Goal: Task Accomplishment & Management: Complete application form

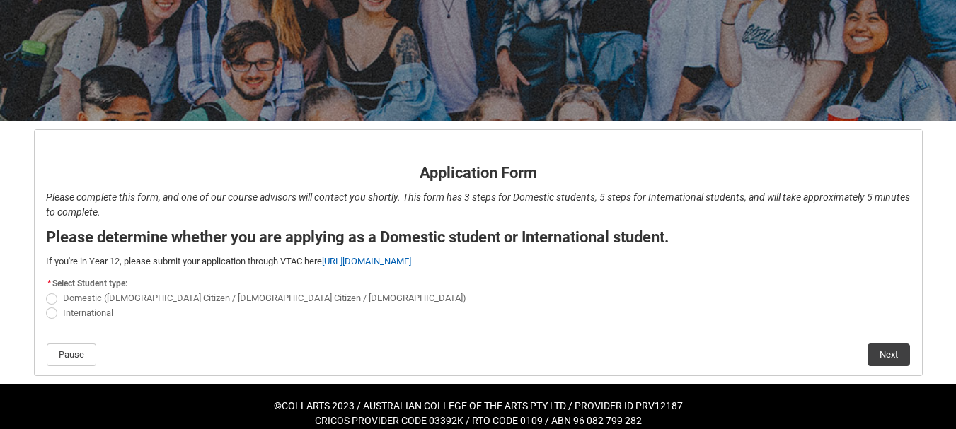
scroll to position [160, 0]
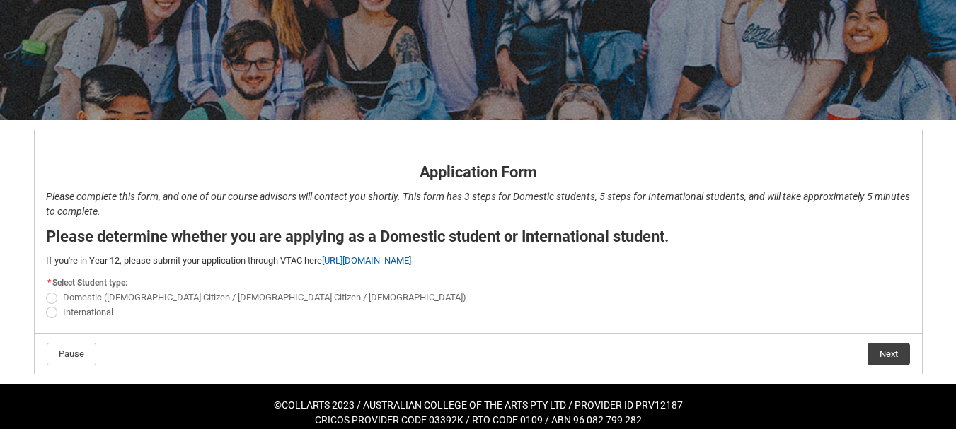
click at [50, 301] on span "REDU_Application_Form_for_Applicant flow" at bounding box center [51, 298] width 11 height 11
click at [46, 291] on input "Domestic (Australian Citizen / New Zealand Citizen / Permanent Resident)" at bounding box center [45, 290] width 1 height 1
radio input "true"
click at [891, 354] on button "Next" at bounding box center [888, 354] width 42 height 23
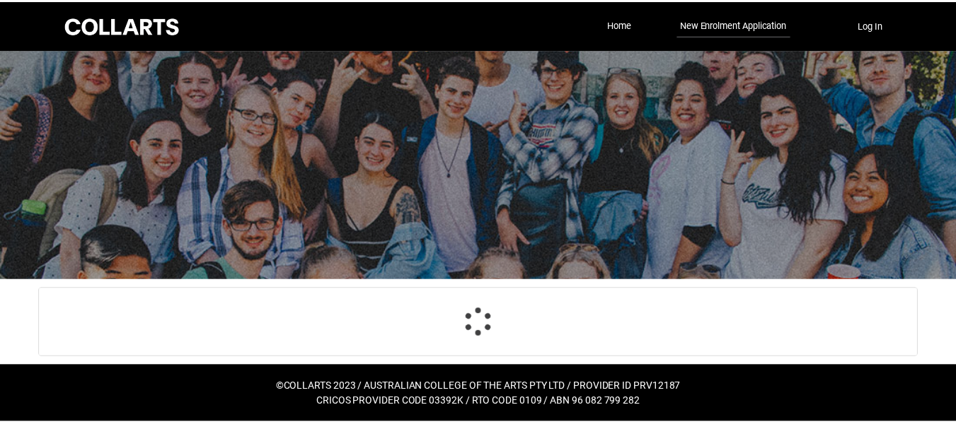
scroll to position [148, 0]
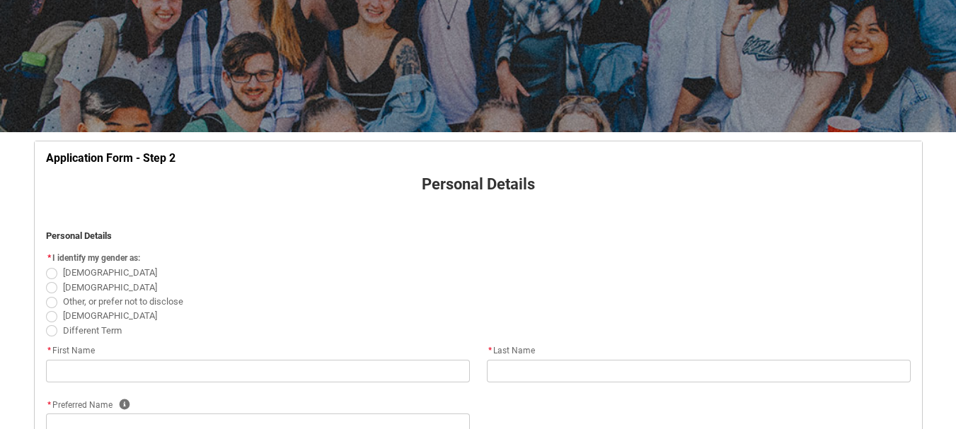
click at [58, 273] on label "Female" at bounding box center [104, 272] width 117 height 11
click at [46, 266] on input "Female" at bounding box center [45, 265] width 1 height 1
radio input "true"
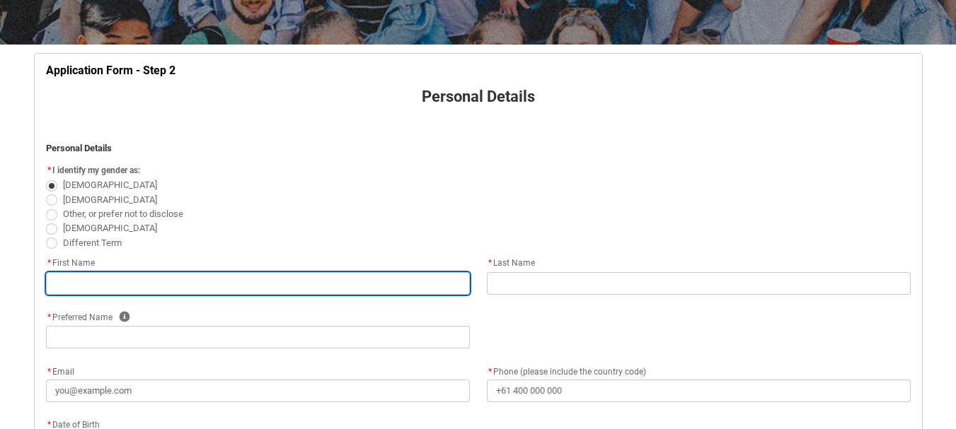
click at [113, 284] on input "REDU_Application_Form_for_Applicant flow" at bounding box center [258, 283] width 424 height 23
type lightning-primitive-input-simple "Grace"
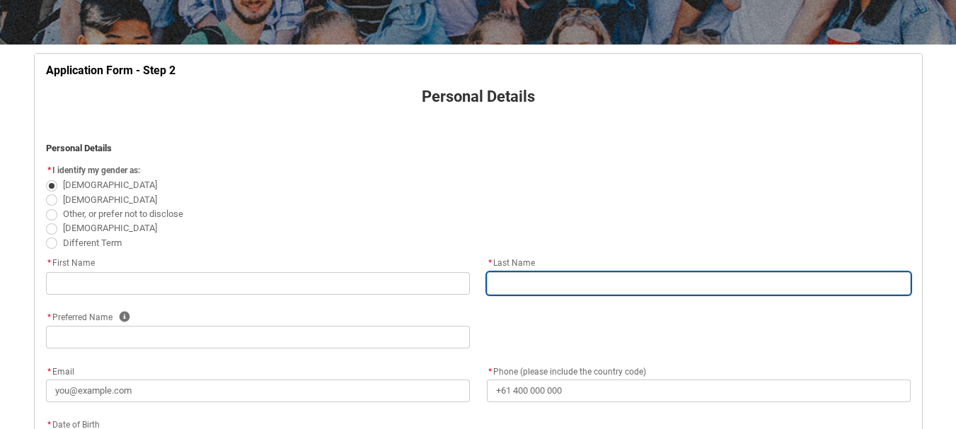
type lightning-primitive-input-simple "Turnbull"
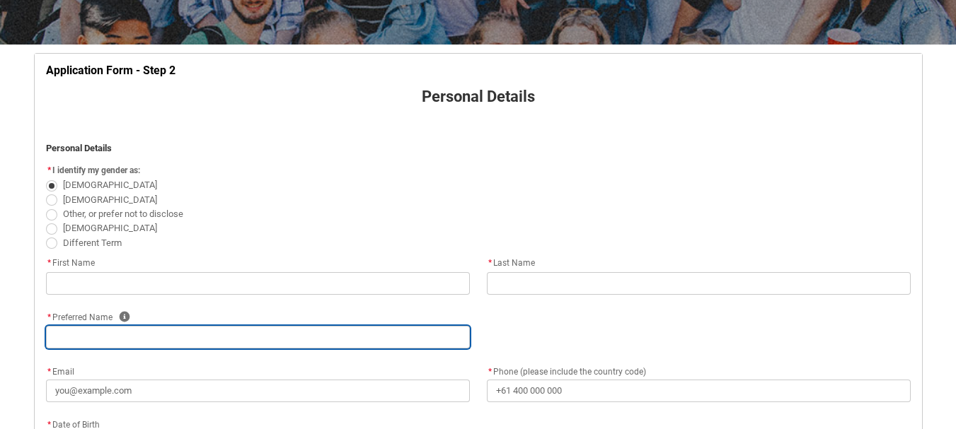
type lightning-primitive-input-simple "Grace"
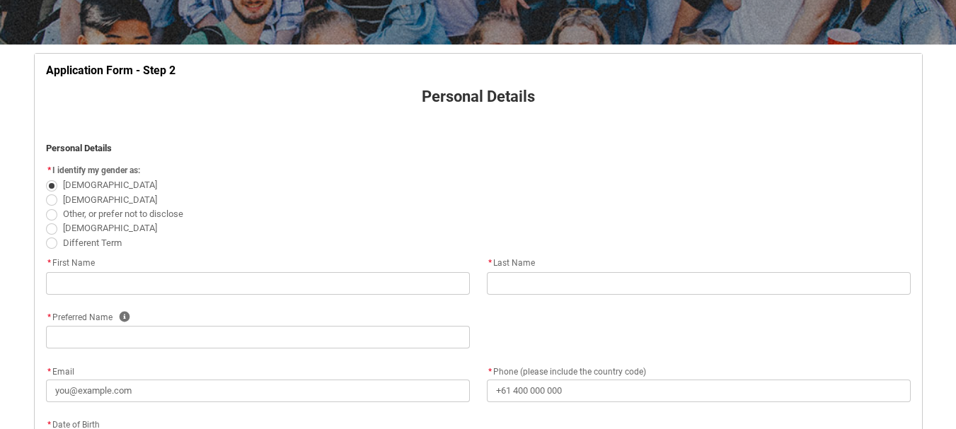
type lightning-primitive-input-simple "turnbullg.822@gmail.com"
type lightning-primitive-input-simple "+61474745714"
type lightning-primitive-input-simple "103 Glenlyon Road"
type lightning-primitive-input-simple "Brunswick"
type lightning-primitive-input-simple "3056"
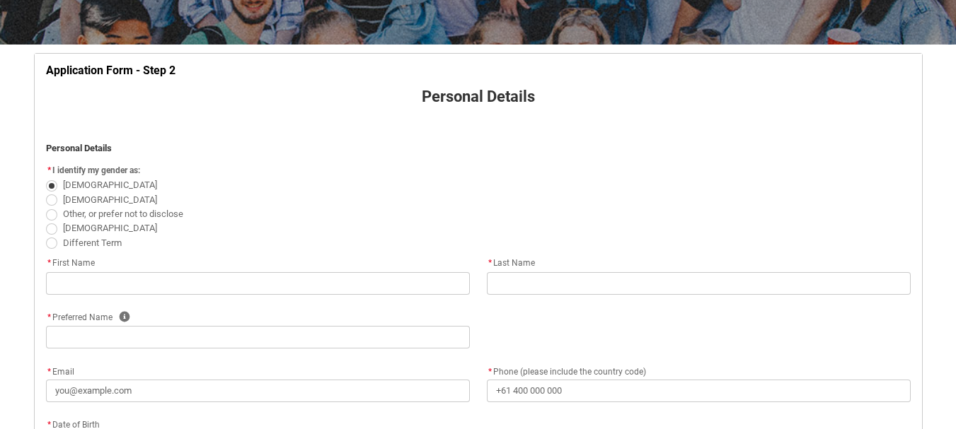
type lightning-primitive-input-simple "VIC"
type lightning-select "Country_Choice.1101"
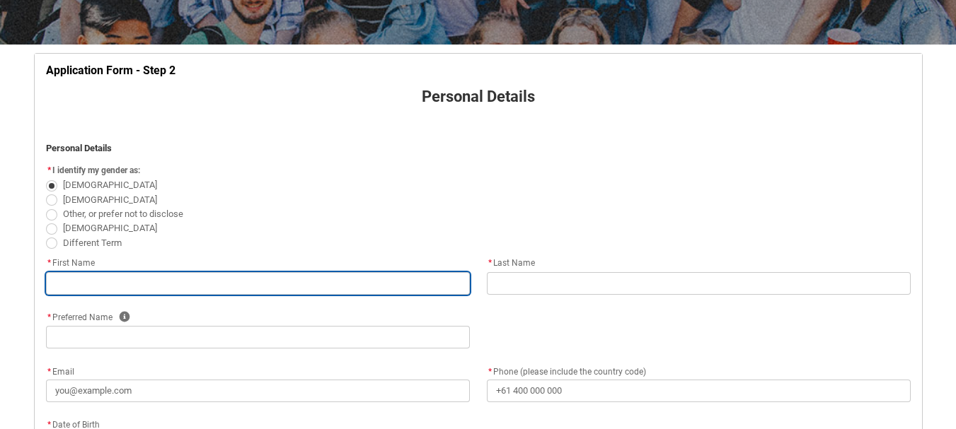
type input "Grace"
type input "Turnbull"
type input "Grace"
type input "turnbullg.822@gmail.com"
type input "+61474745714"
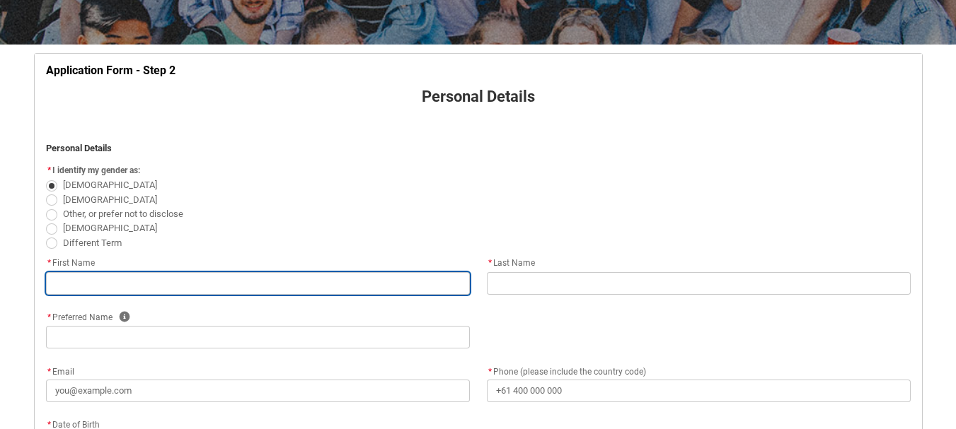
type input "103 Glenlyon Road"
type input "Brunswick"
type input "3056"
type input "VIC"
select select "Country_Choice.1101"
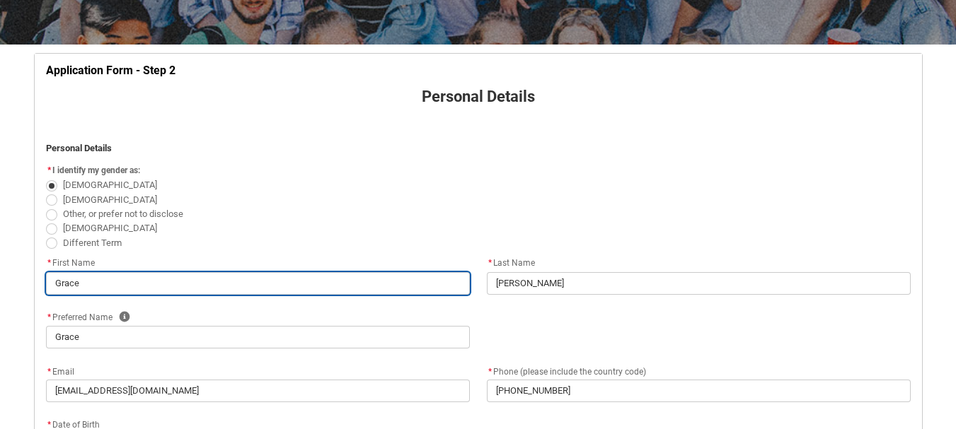
scroll to position [382, 0]
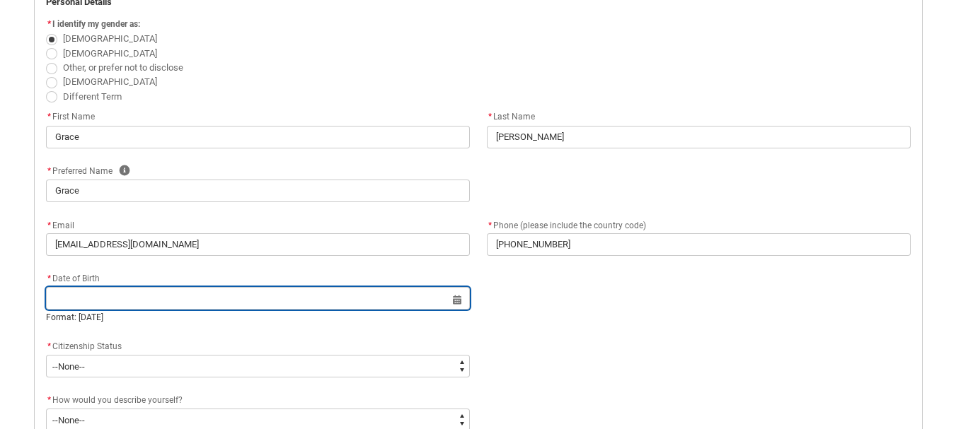
click at [150, 305] on input "REDU_Application_Form_for_Applicant flow" at bounding box center [258, 298] width 424 height 23
select select "2025"
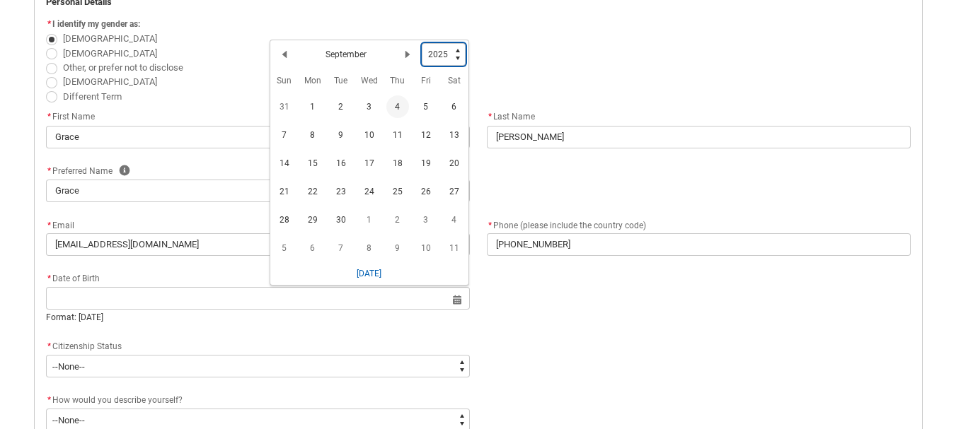
click at [445, 57] on select "1925 1926 1927 1928 1929 1930 1931 1932 1933 1934 1935 1936 1937 1938 1939 1940…" at bounding box center [444, 54] width 44 height 23
type lightning-select "2002"
click at [422, 43] on select "1925 1926 1927 1928 1929 1930 1931 1932 1933 1934 1935 1936 1937 1938 1939 1940…" at bounding box center [444, 54] width 44 height 23
select select "2002"
click at [342, 62] on h2 "September" at bounding box center [345, 57] width 41 height 13
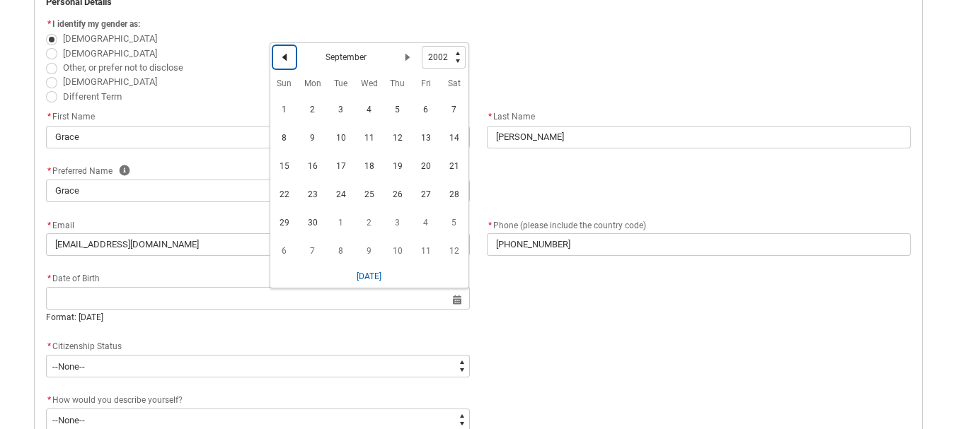
click at [282, 53] on lightning-primitive-icon "Date picker: September" at bounding box center [284, 57] width 10 height 10
click at [282, 53] on lightning-primitive-icon "Date picker: August" at bounding box center [284, 57] width 10 height 10
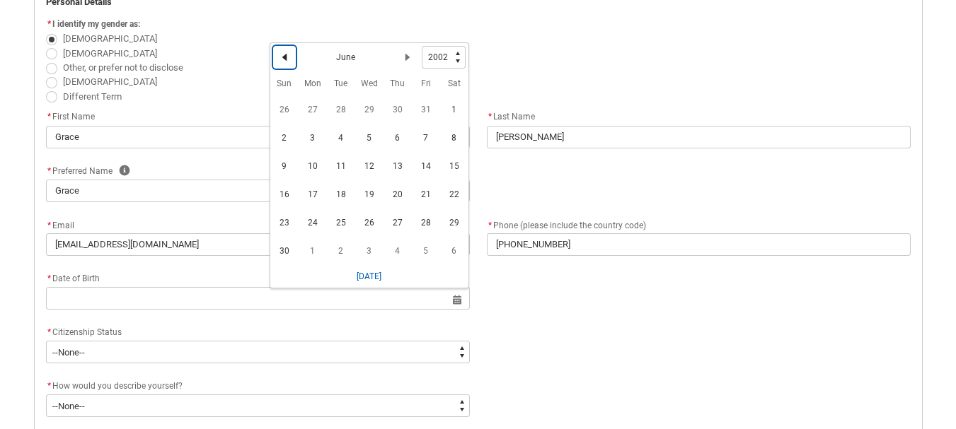
click at [282, 53] on lightning-primitive-icon "Date picker: June" at bounding box center [284, 57] width 10 height 10
click at [282, 53] on lightning-primitive-icon "Date picker: May" at bounding box center [284, 57] width 10 height 10
click at [282, 53] on lightning-primitive-icon "Date picker: April" at bounding box center [284, 57] width 10 height 10
click at [282, 53] on lightning-primitive-icon "Date picker: March" at bounding box center [284, 57] width 10 height 10
click at [425, 169] on span "15" at bounding box center [426, 166] width 23 height 23
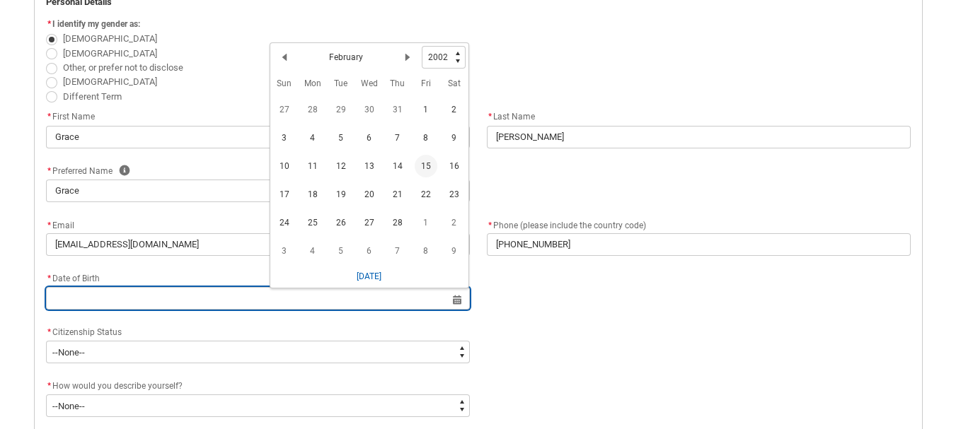
type lightning-datepicker "2002-02-15"
type lightning-input "2002-02-15"
type input "15 Feb 2002"
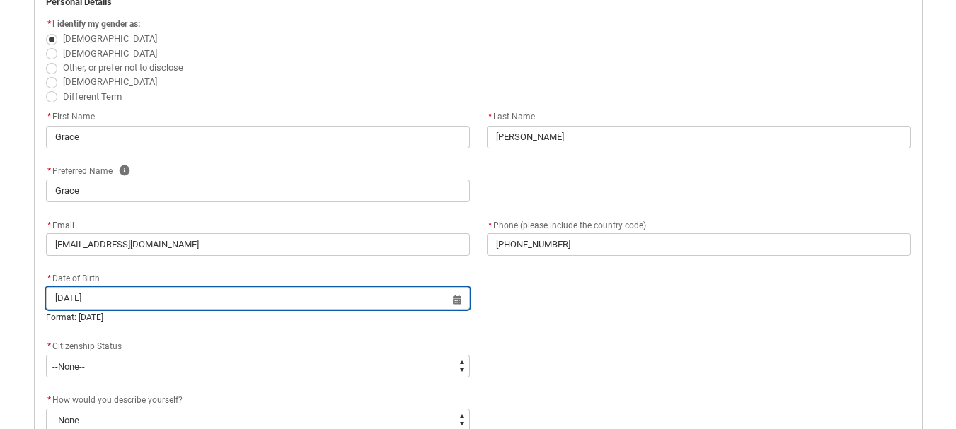
scroll to position [508, 0]
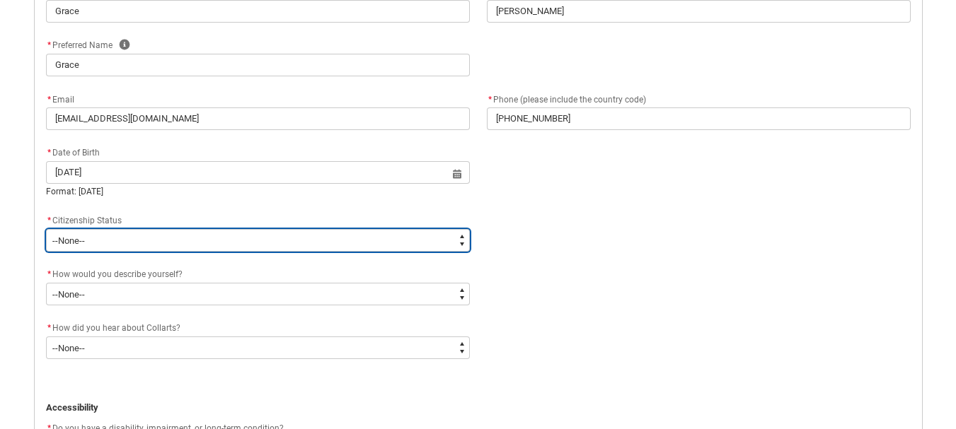
click at [100, 252] on select "--None-- Australian Citizen Humanitarian Visa New Zealand citizen Other Permane…" at bounding box center [258, 240] width 424 height 23
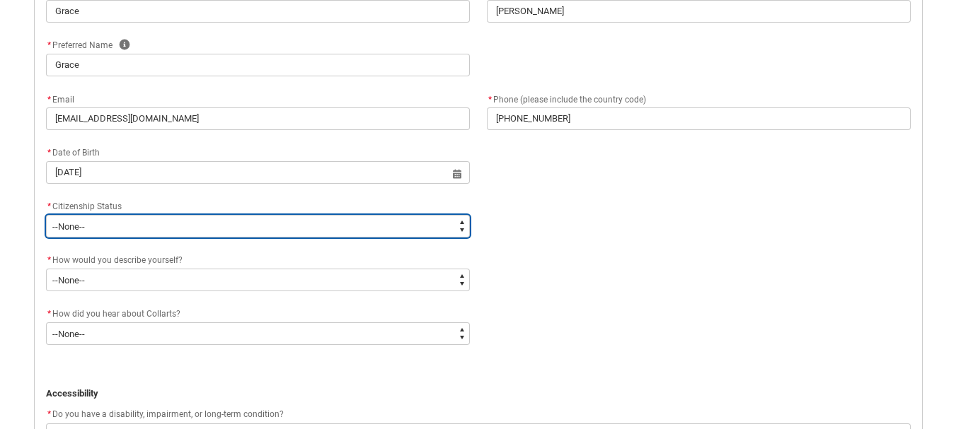
type lightning-select "Citizenship.1"
click at [46, 215] on select "--None-- Australian Citizen Humanitarian Visa New Zealand citizen Other Permane…" at bounding box center [258, 226] width 424 height 23
select select "Citizenship.1"
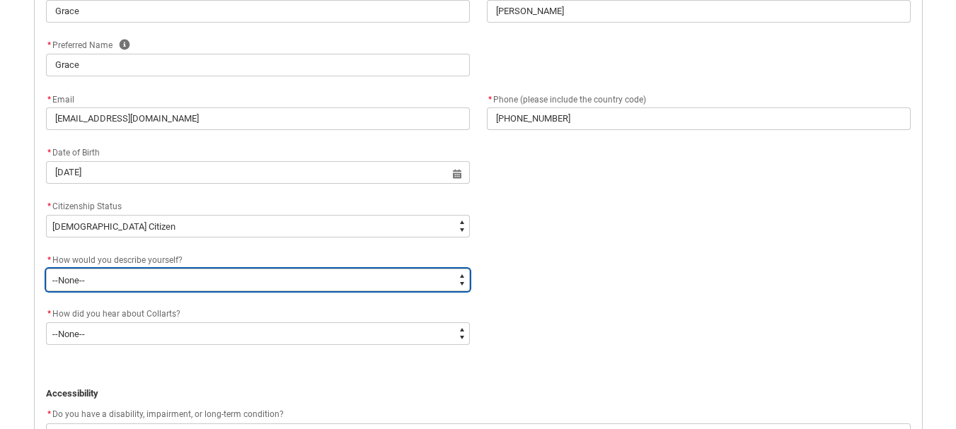
click at [110, 282] on select "--None-- I'm currently in Year 12 and planning what I'll do after school I've c…" at bounding box center [258, 280] width 424 height 23
type lightning-select "HSLC_Domestic_c"
click at [46, 269] on select "--None-- I'm currently in Year 12 and planning what I'll do after school I've c…" at bounding box center [258, 280] width 424 height 23
select select "HSLC_Domestic_c"
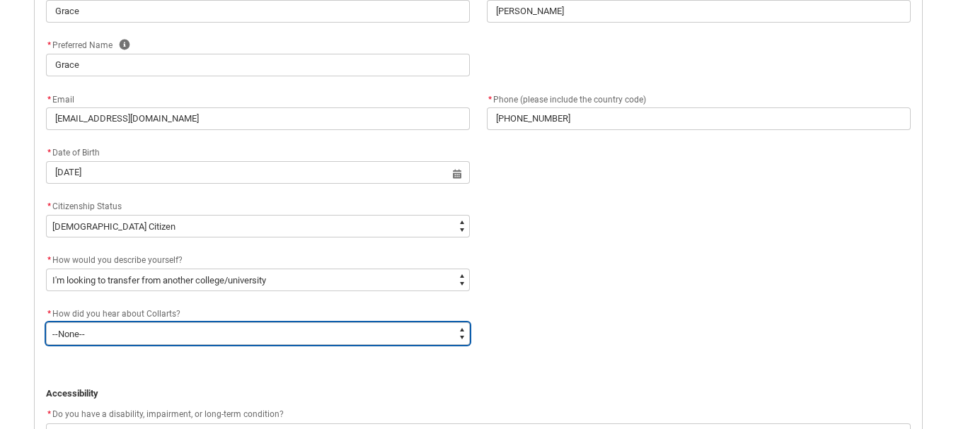
click at [135, 336] on select "--None-- Advertising - Facebook Advertising - Google Advertising - Instagram Ad…" at bounding box center [258, 334] width 424 height 23
type lightning-select "Heard_About_Collarts_Picklist.Collarts Website"
click at [46, 323] on select "--None-- Advertising - Facebook Advertising - Google Advertising - Instagram Ad…" at bounding box center [258, 334] width 424 height 23
select select "Heard_About_Collarts_Picklist.Collarts Website"
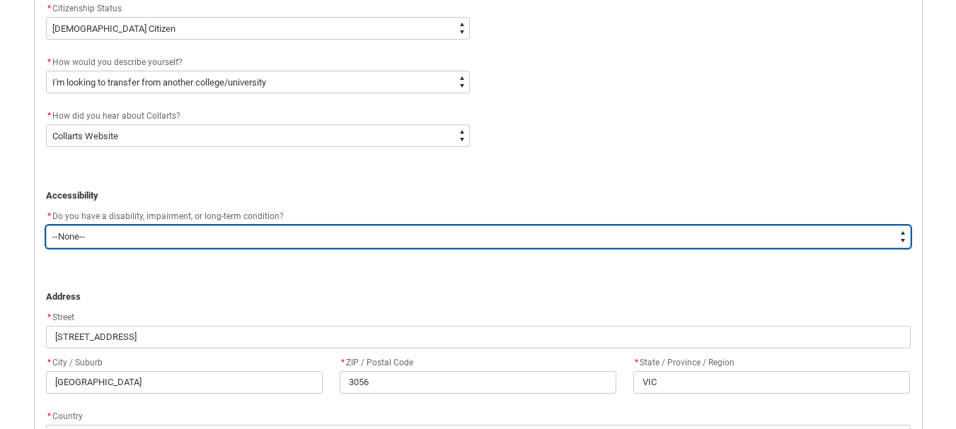
click at [166, 234] on select "--None-- Yes No" at bounding box center [478, 237] width 864 height 23
type lightning-select "Yes_TextChoice"
click at [46, 226] on select "--None-- Yes No" at bounding box center [478, 237] width 864 height 23
select select "Yes_TextChoice"
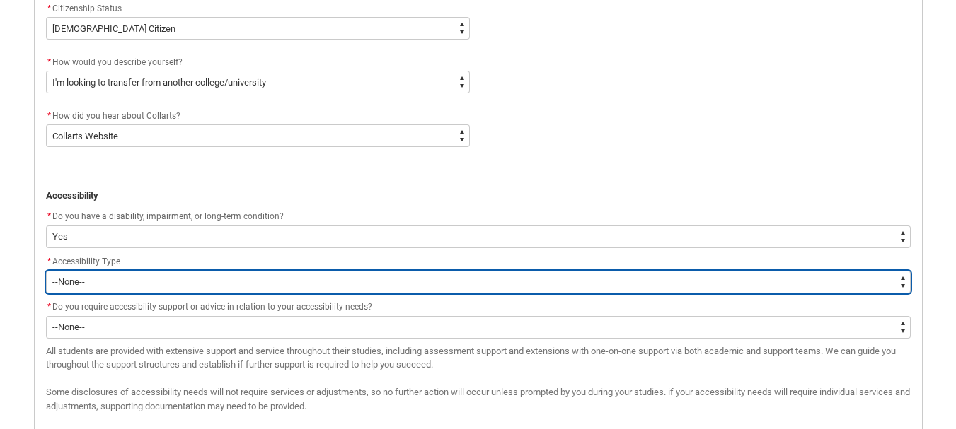
click at [126, 279] on select "--None-- Acquired Brain Injury Hard of Hearing / Deaf Intellectual Disability L…" at bounding box center [478, 282] width 864 height 23
type lightning-select "Disability_SpecificLearningDisability"
click at [46, 271] on select "--None-- Acquired Brain Injury Hard of Hearing / Deaf Intellectual Disability L…" at bounding box center [478, 282] width 864 height 23
select select "Disability_SpecificLearningDisability"
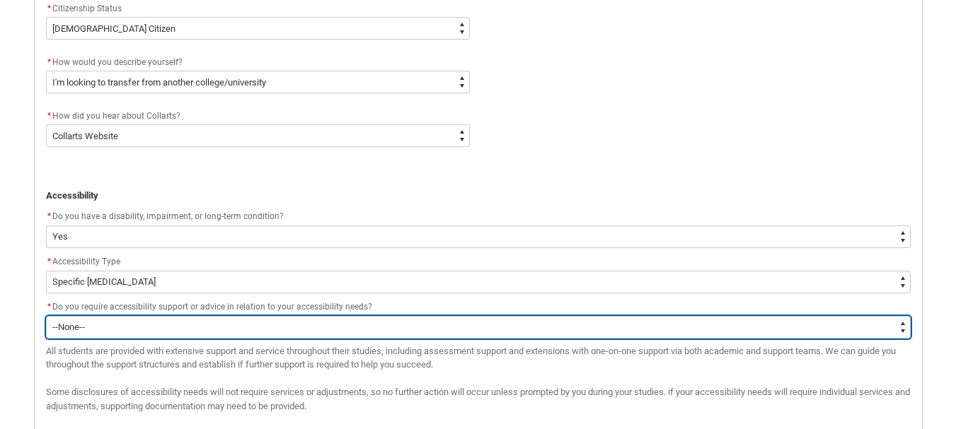
click at [158, 330] on select "--None-- Yes No" at bounding box center [478, 327] width 864 height 23
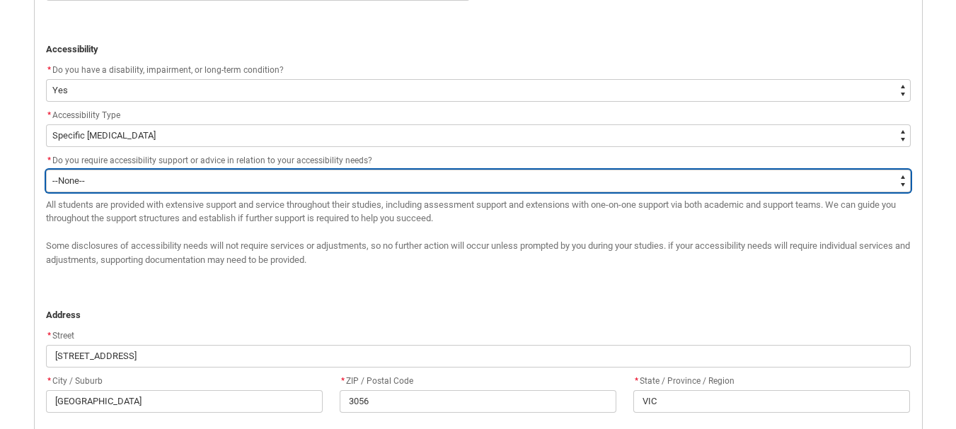
click at [105, 178] on select "--None-- Yes No" at bounding box center [478, 181] width 864 height 23
type lightning-select "No_TextChoice"
click at [46, 170] on select "--None-- Yes No" at bounding box center [478, 181] width 864 height 23
select select "No_TextChoice"
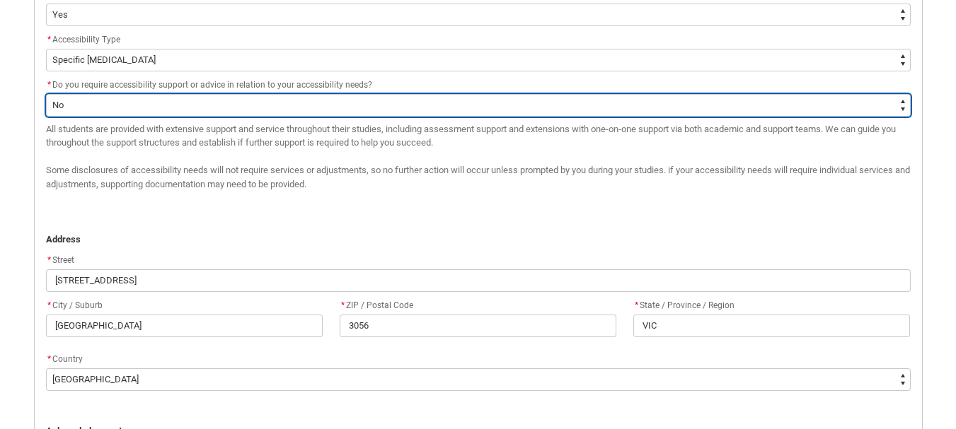
scroll to position [1046, 0]
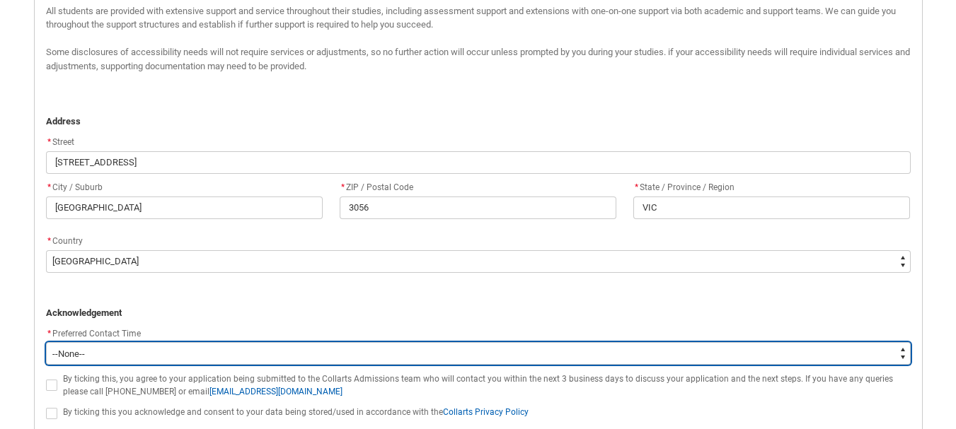
click at [168, 352] on select "--None-- Morning (9:00AM-12:00PM) Afternoon (12:00PM-5:00PM)" at bounding box center [478, 353] width 864 height 23
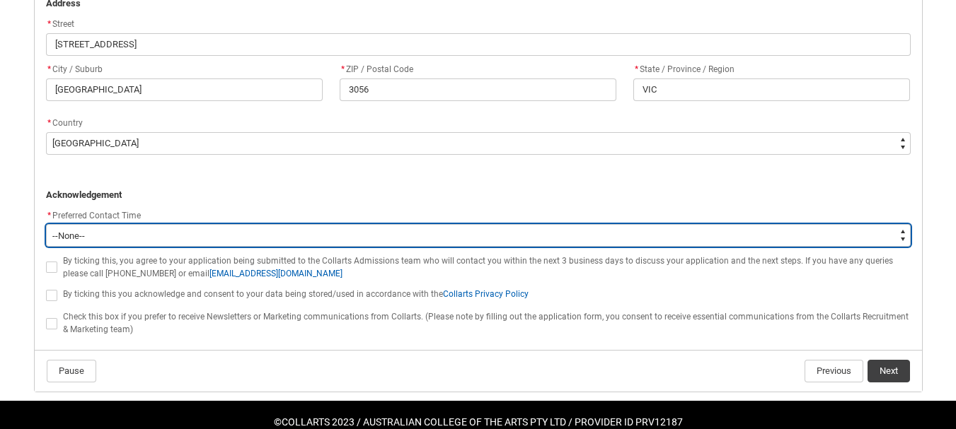
click at [94, 244] on select "--None-- Morning (9:00AM-12:00PM) Afternoon (12:00PM-5:00PM)" at bounding box center [478, 235] width 864 height 23
type lightning-select "P_Contact_Time_Afternoon"
click at [46, 224] on select "--None-- Morning (9:00AM-12:00PM) Afternoon (12:00PM-5:00PM)" at bounding box center [478, 235] width 864 height 23
select select "P_Contact_Time_Afternoon"
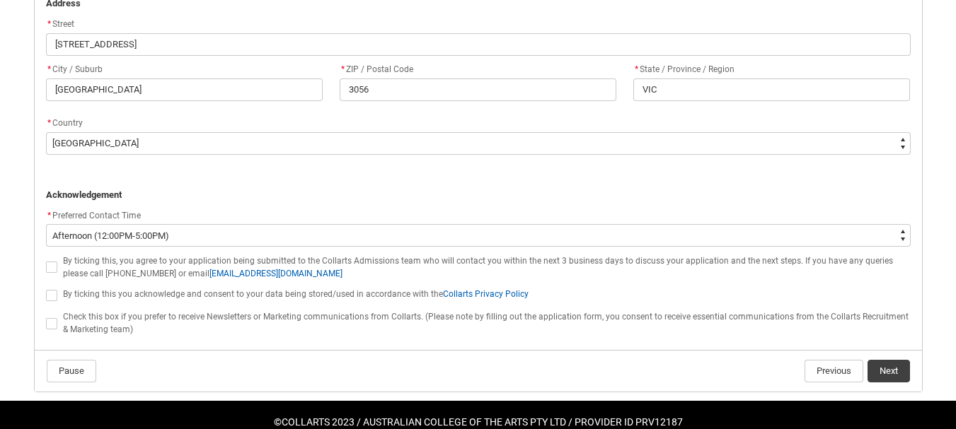
click at [53, 272] on span "REDU_Application_Form_for_Applicant flow" at bounding box center [51, 267] width 11 height 11
click at [46, 260] on input "REDU_Application_Form_for_Applicant flow" at bounding box center [45, 260] width 1 height 1
type lightning-input "true"
checkbox input "true"
click at [48, 295] on span "REDU_Application_Form_for_Applicant flow" at bounding box center [51, 295] width 11 height 11
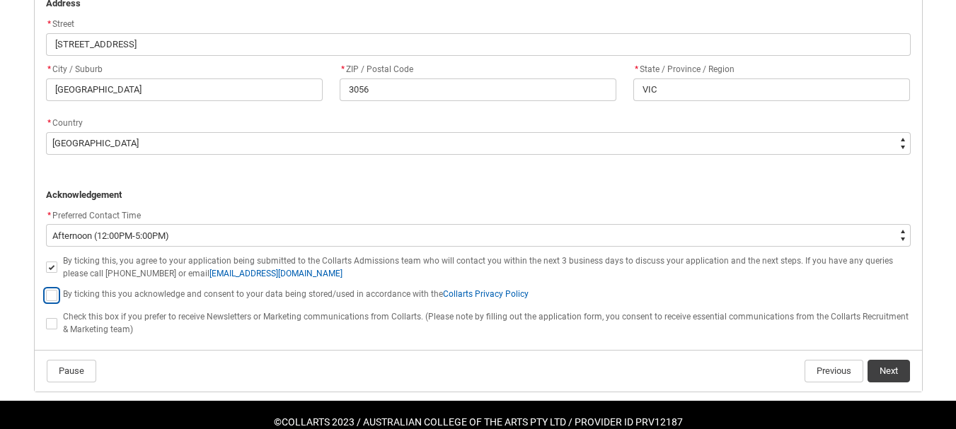
click at [46, 289] on input "REDU_Application_Form_for_Applicant flow" at bounding box center [45, 288] width 1 height 1
type lightning-input "true"
checkbox input "true"
click at [54, 322] on span "REDU_Application_Form_for_Applicant flow" at bounding box center [51, 323] width 11 height 11
click at [46, 316] on input "REDU_Application_Form_for_Applicant flow" at bounding box center [45, 316] width 1 height 1
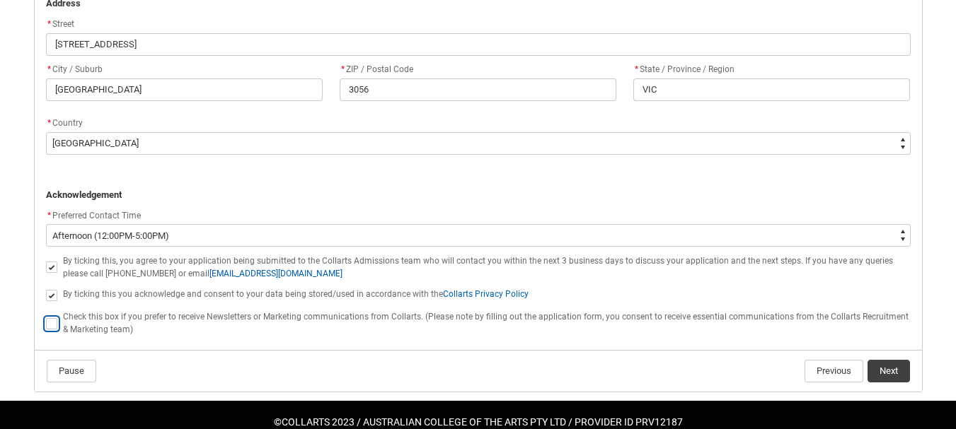
type lightning-input "true"
click at [198, 318] on span "Check this box if you prefer to receive Newsletters or Marketing communications…" at bounding box center [485, 323] width 845 height 23
checkbox input "false"
click at [891, 372] on button "Next" at bounding box center [888, 371] width 42 height 23
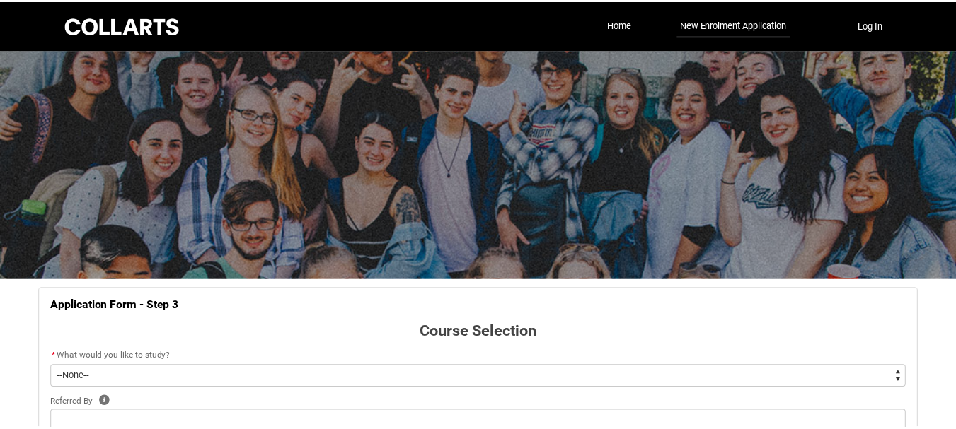
scroll to position [148, 0]
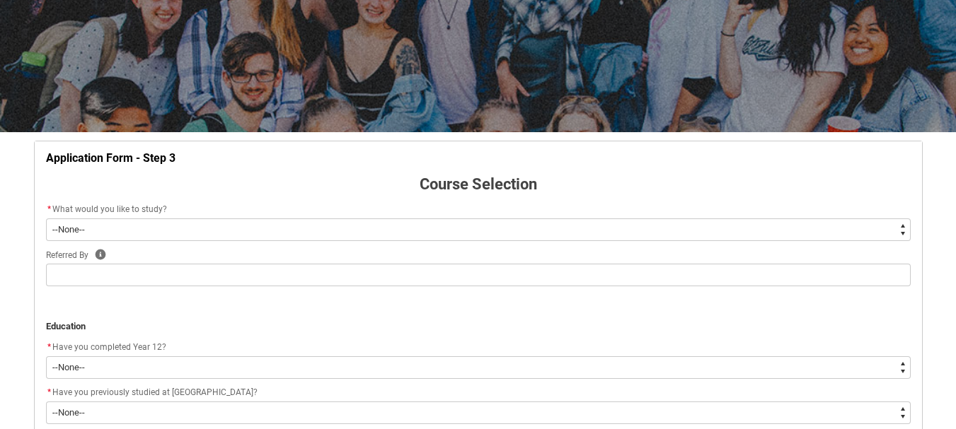
click at [224, 224] on select "--None-- Diploma Bachelor Post Graduate" at bounding box center [478, 230] width 864 height 23
type lightning-select "WhichDegree_Diploma"
click at [46, 219] on select "--None-- Diploma Bachelor Post Graduate" at bounding box center [478, 230] width 864 height 23
select select "WhichDegree_Diploma"
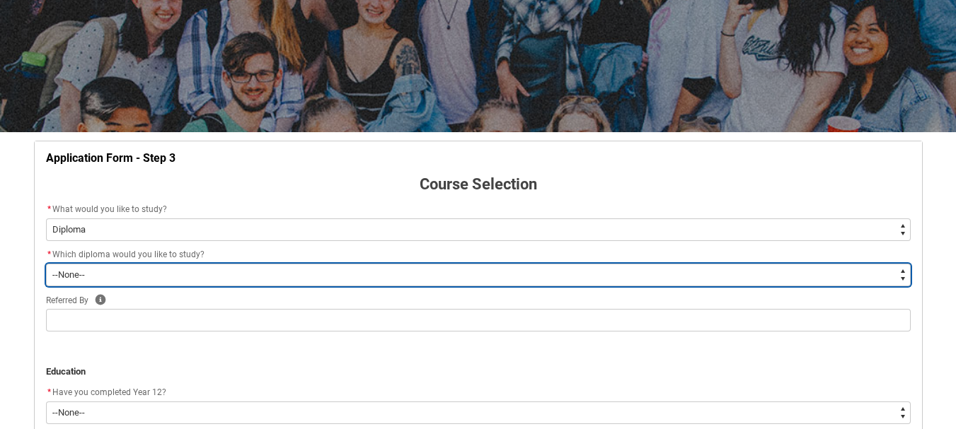
drag, startPoint x: 180, startPoint y: 241, endPoint x: 146, endPoint y: 266, distance: 42.4
click at [146, 266] on select "--None-- Diploma of 2D Animation Diploma of Applied Business (Entertainment Man…" at bounding box center [478, 275] width 864 height 23
type lightning-select "ProgramChoice_Diploma.0015g00000jrDI9AAM"
click at [46, 264] on select "--None-- Diploma of 2D Animation Diploma of Applied Business (Entertainment Man…" at bounding box center [478, 275] width 864 height 23
select select "ProgramChoice_Diploma.0015g00000jrDI9AAM"
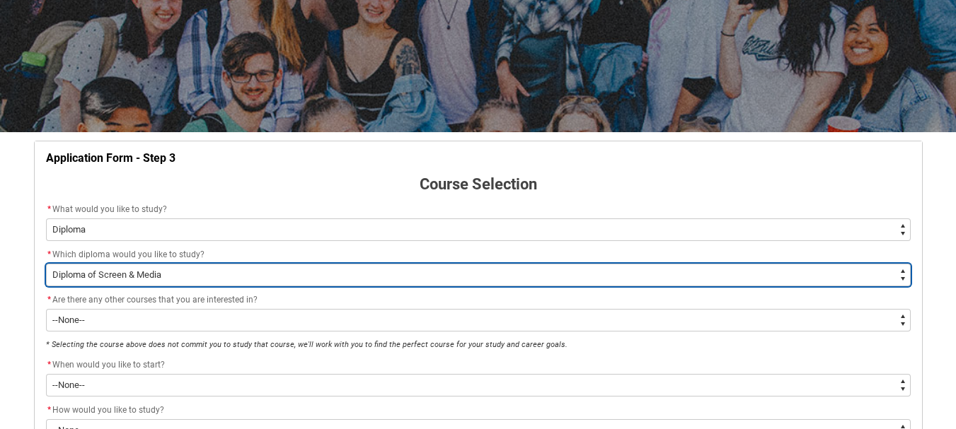
scroll to position [229, 0]
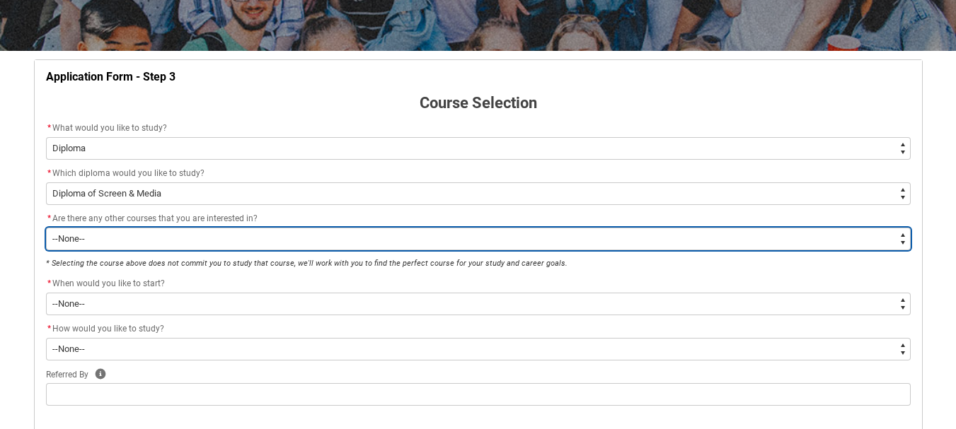
click at [85, 245] on select "--None-- Yes No" at bounding box center [478, 239] width 864 height 23
type lightning-select "No_TextChoice"
click at [46, 228] on select "--None-- Yes No" at bounding box center [478, 239] width 864 height 23
select select "No_TextChoice"
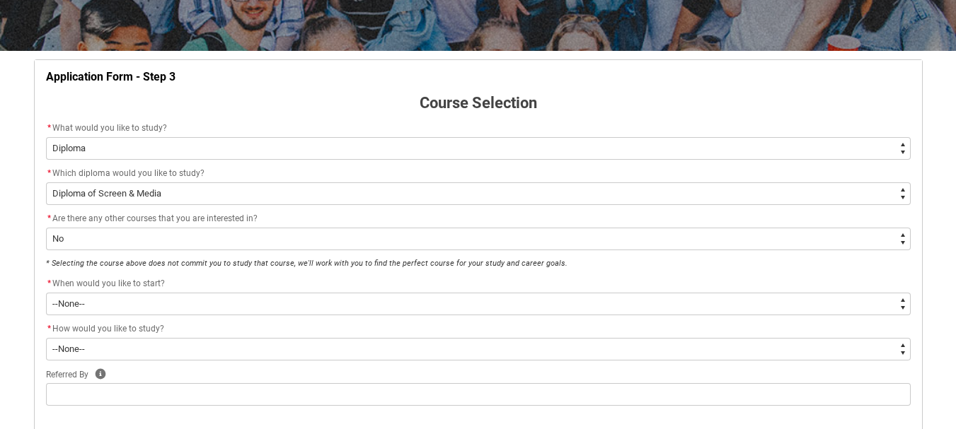
click at [124, 291] on div "* When would you like to start?" at bounding box center [478, 284] width 864 height 17
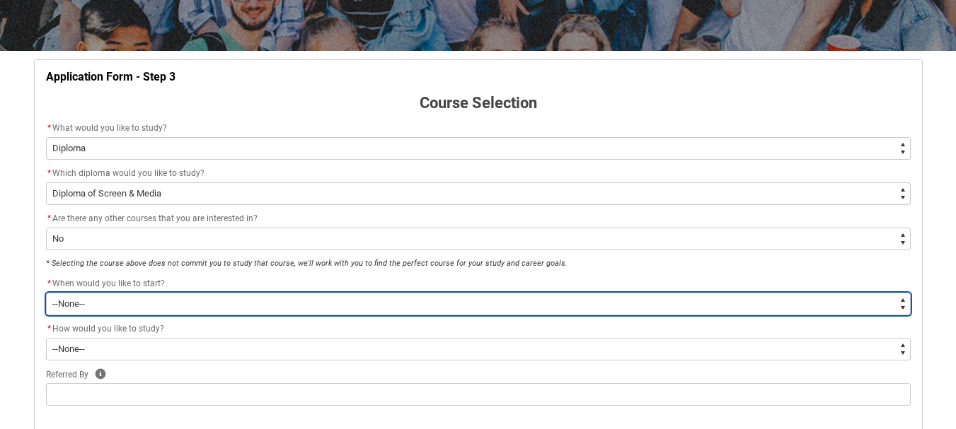
click at [115, 314] on select "--None-- Trimester 1 2026, starting February 2026 Trimester 3 2025, starting Se…" at bounding box center [478, 304] width 864 height 23
type lightning-select "Starting_Term.a0pI70000004aTYIAY"
click at [46, 293] on select "--None-- Trimester 1 2026, starting February 2026 Trimester 3 2025, starting Se…" at bounding box center [478, 304] width 864 height 23
select select "Starting_Term.a0pI70000004aTYIAY"
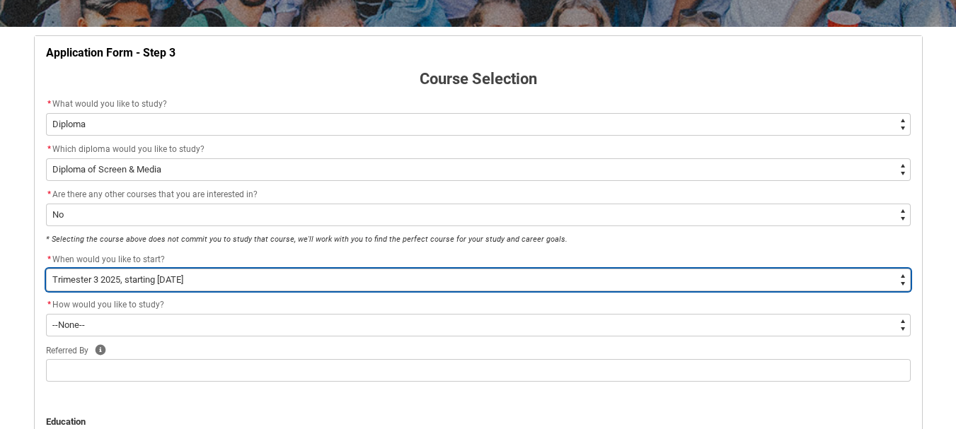
scroll to position [254, 0]
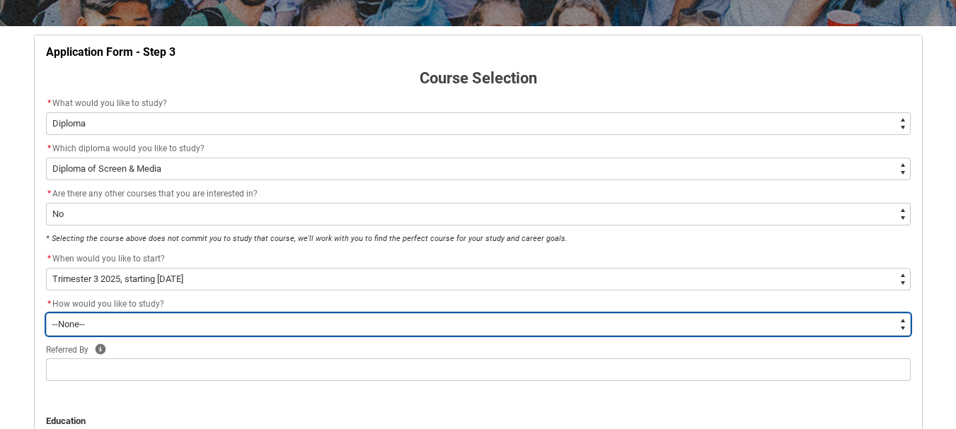
click at [90, 315] on select "--None-- On-campus" at bounding box center [478, 324] width 864 height 23
type lightning-select "WhichStudyMethod_OnCampus"
click at [46, 313] on select "--None-- On-campus" at bounding box center [478, 324] width 864 height 23
select select "WhichStudyMethod_OnCampus"
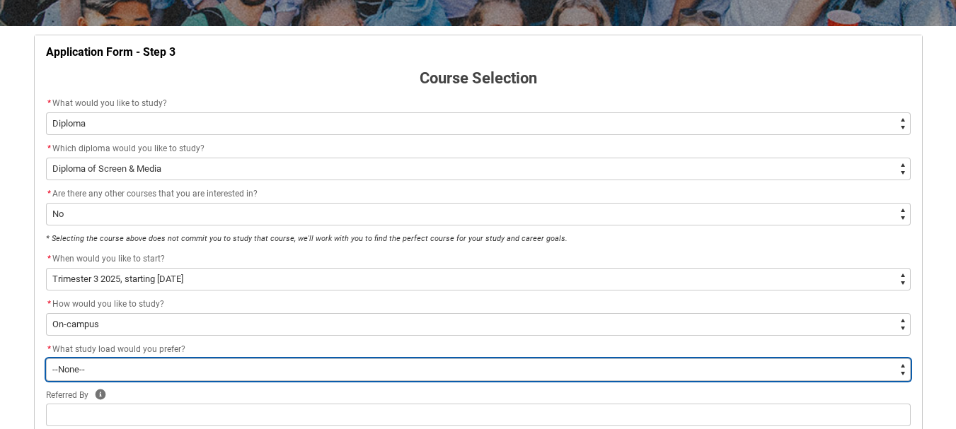
click at [153, 373] on select "--None-- Full-time Part-time" at bounding box center [478, 370] width 864 height 23
type lightning-select "WhichStudyLoad_FullTime"
click at [46, 359] on select "--None-- Full-time Part-time" at bounding box center [478, 370] width 864 height 23
select select "WhichStudyLoad_FullTime"
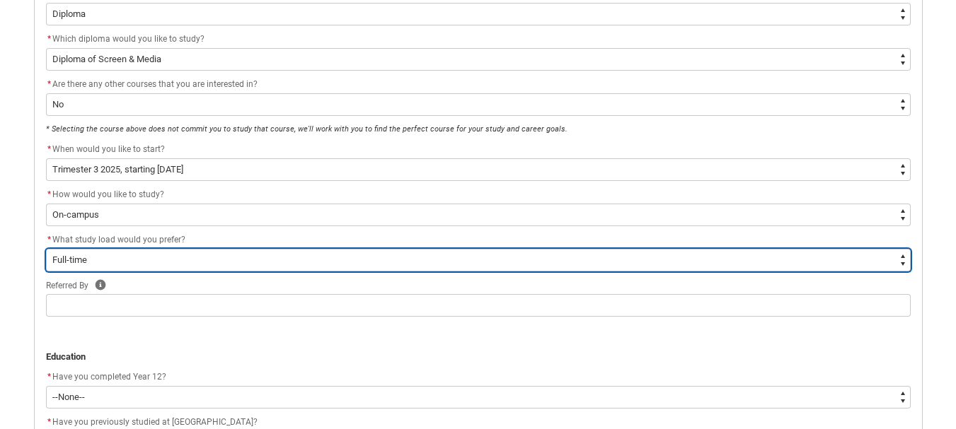
scroll to position [364, 0]
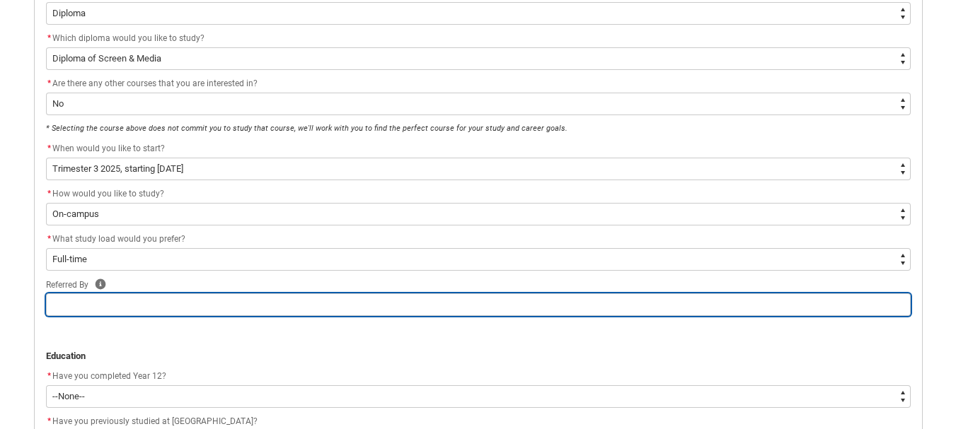
click at [86, 301] on input "REDU_Application_Form_for_Applicant flow" at bounding box center [478, 305] width 864 height 23
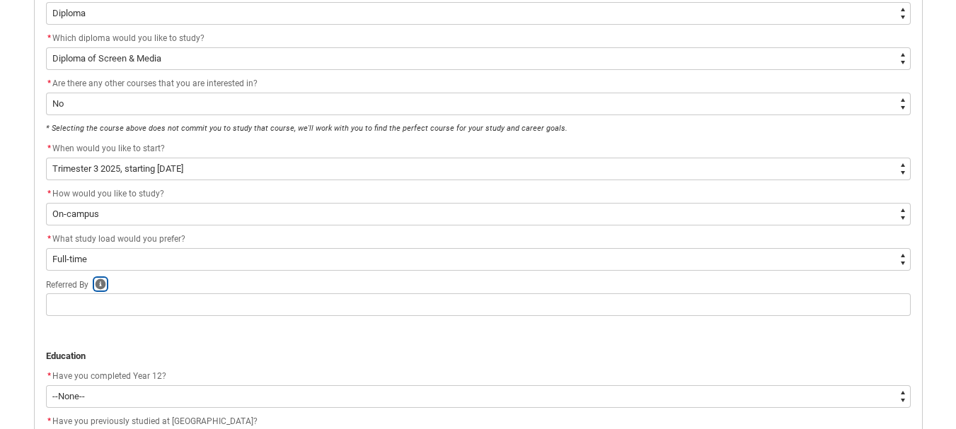
click at [102, 284] on icon "REDU_Application_Form_for_Applicant flow" at bounding box center [100, 284] width 11 height 11
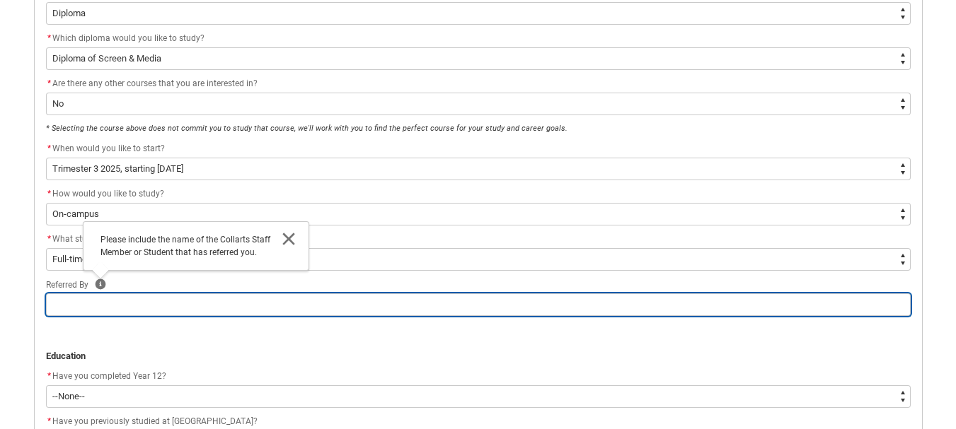
click at [144, 313] on input "REDU_Application_Form_for_Applicant flow" at bounding box center [478, 305] width 864 height 23
type lightning-primitive-input-simple "H"
type input "H"
type lightning-primitive-input-simple "Hi"
type input "Hi"
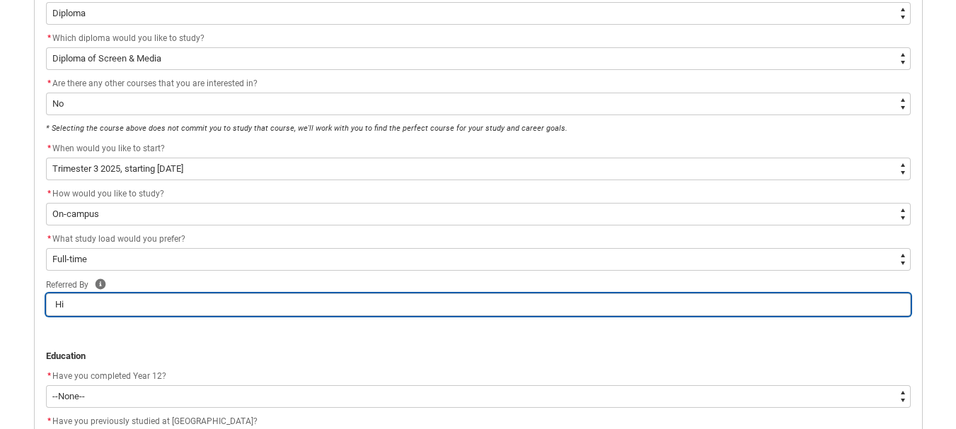
type lightning-primitive-input-simple "Hid"
type input "Hid"
type lightning-primitive-input-simple "Hi"
type input "Hi"
type lightning-primitive-input-simple "H"
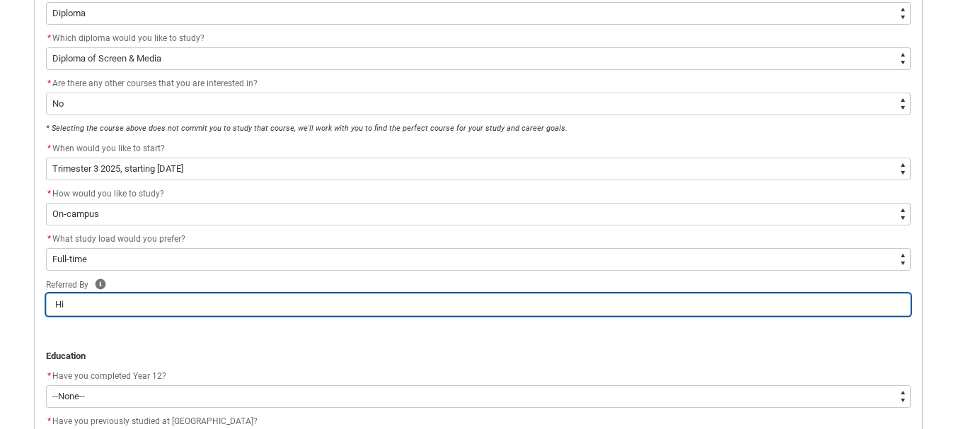
type input "H"
click at [135, 311] on input "H" at bounding box center [478, 305] width 864 height 23
paste input "eidi Marshall"
type lightning-primitive-input-simple "Heidi Marshall"
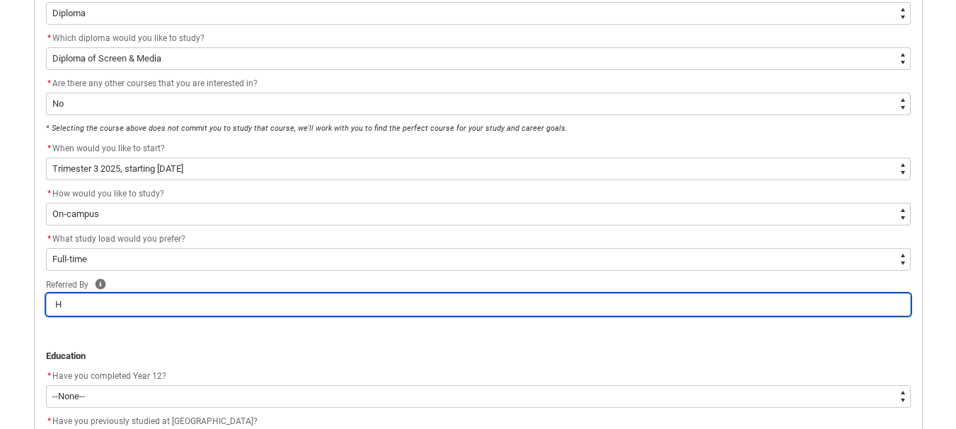
type input "Heidi Marshall"
type lightning-primitive-input-simple "Heidi Marshall"
type input "Heidi Marshall"
type lightning-primitive-input-simple "Heidi Marshal"
type input "Heidi Marshal"
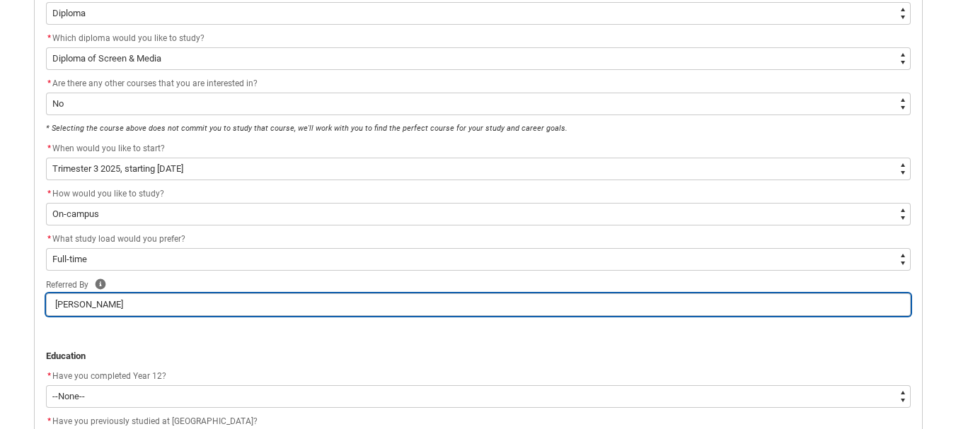
type lightning-primitive-input-simple "Heidi Marshall"
type input "Heidi Marshall"
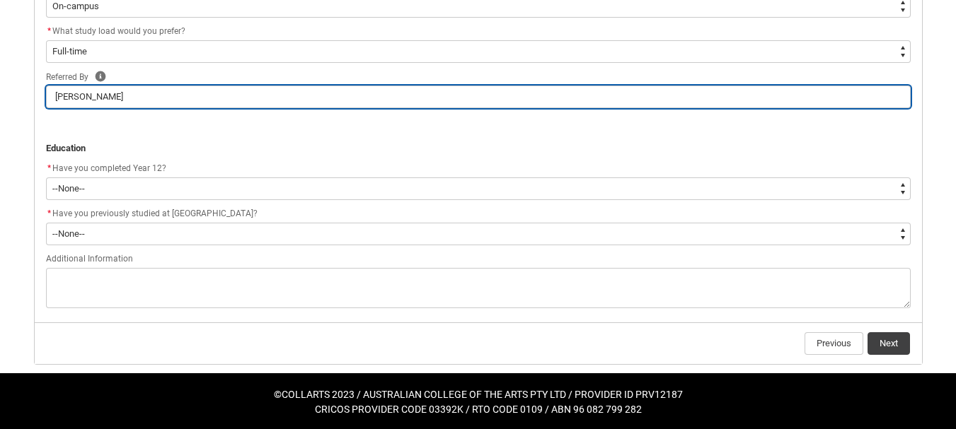
scroll to position [573, 0]
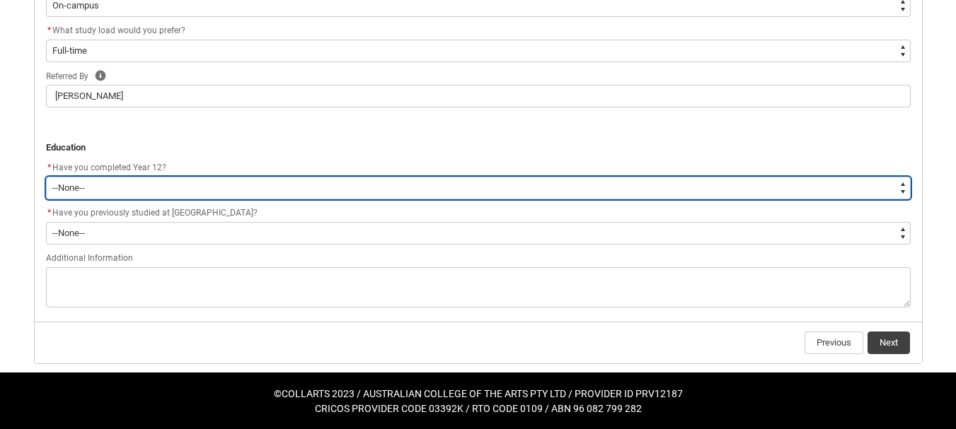
click at [72, 178] on select "--None-- Yes No Other" at bounding box center [478, 188] width 864 height 23
type lightning-select "Year_12_Completition.Yes"
click at [46, 177] on select "--None-- Yes No Other" at bounding box center [478, 188] width 864 height 23
select select "Year_12_Completition.Yes"
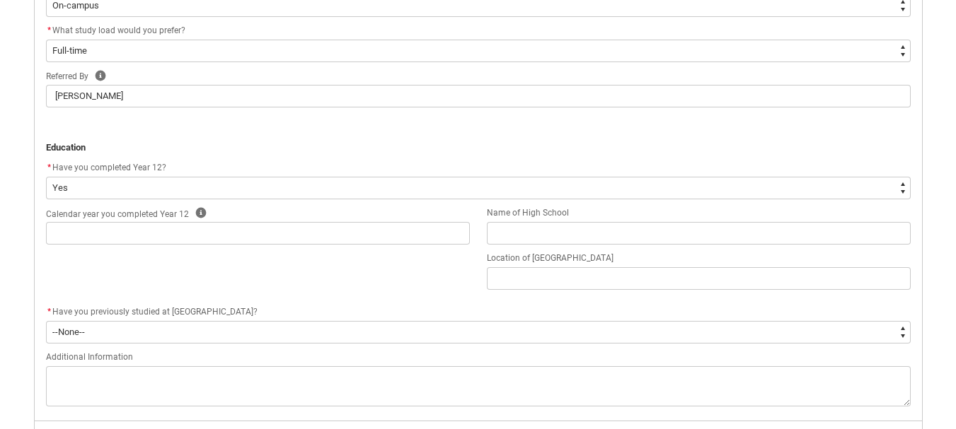
click at [127, 245] on flowruntime-screen-field "Calendar year you completed Year 12 Help" at bounding box center [257, 227] width 441 height 45
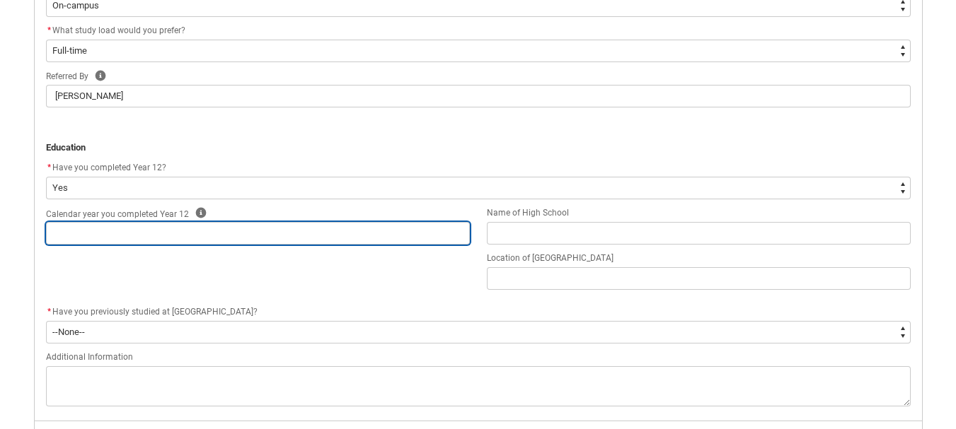
click at [126, 238] on input "REDU_Application_Form_for_Applicant flow" at bounding box center [258, 233] width 424 height 23
type lightning-primitive-input-simple "1"
type input "1"
type lightning-primitive-input-simple "2"
type input "2"
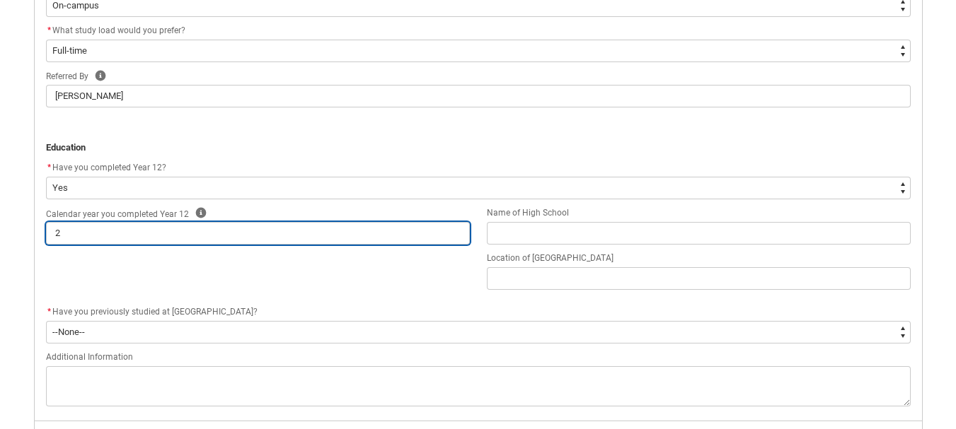
type lightning-primitive-input-simple "20"
type input "20"
type lightning-primitive-input-simple "201"
type input "201"
type lightning-primitive-input-simple "2018"
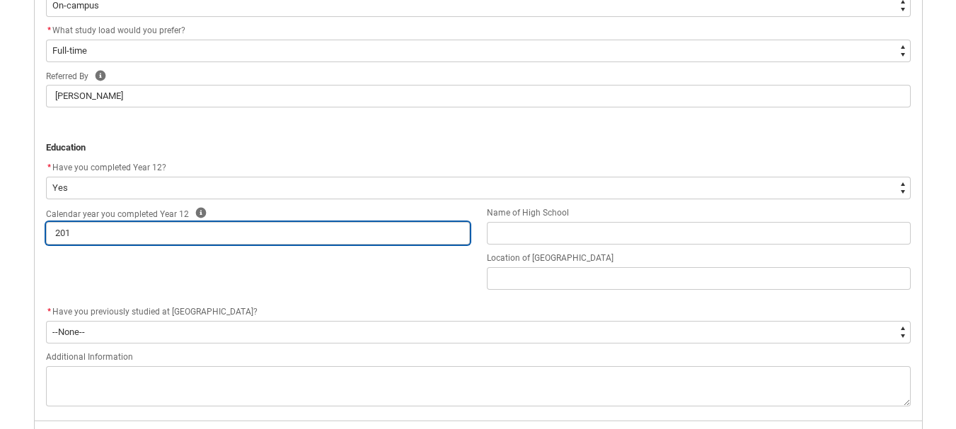
type input "2018"
type lightning-primitive-input-simple "201"
type input "201"
type lightning-primitive-input-simple "2019"
type input "2019"
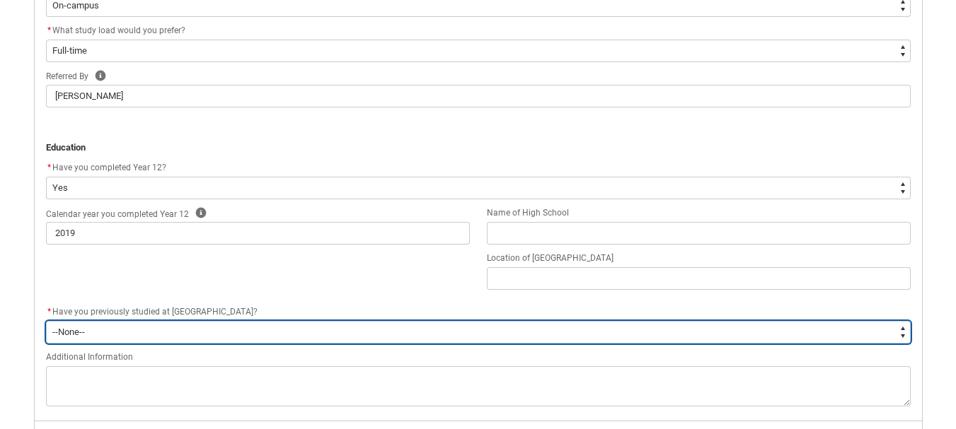
click at [153, 338] on select "--None-- Yes No" at bounding box center [478, 332] width 864 height 23
type lightning-select "Past_Collarts_Education.No"
click at [46, 321] on select "--None-- Yes No" at bounding box center [478, 332] width 864 height 23
select select "Past_Collarts_Education.No"
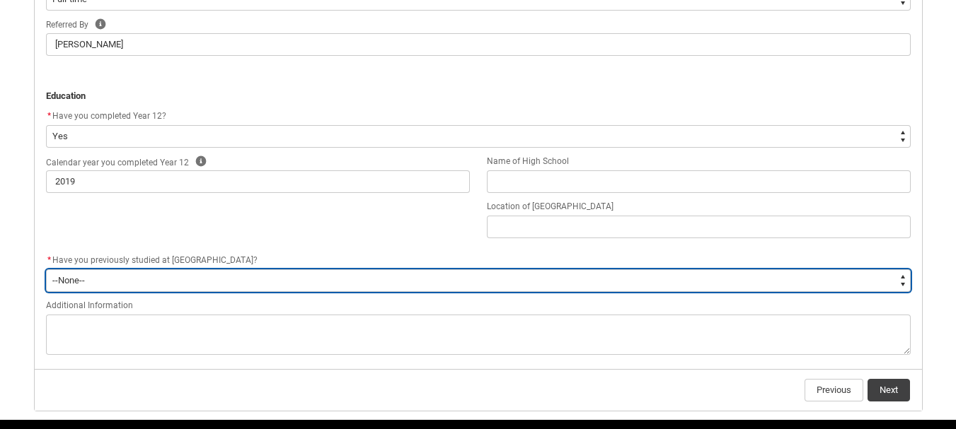
scroll to position [626, 0]
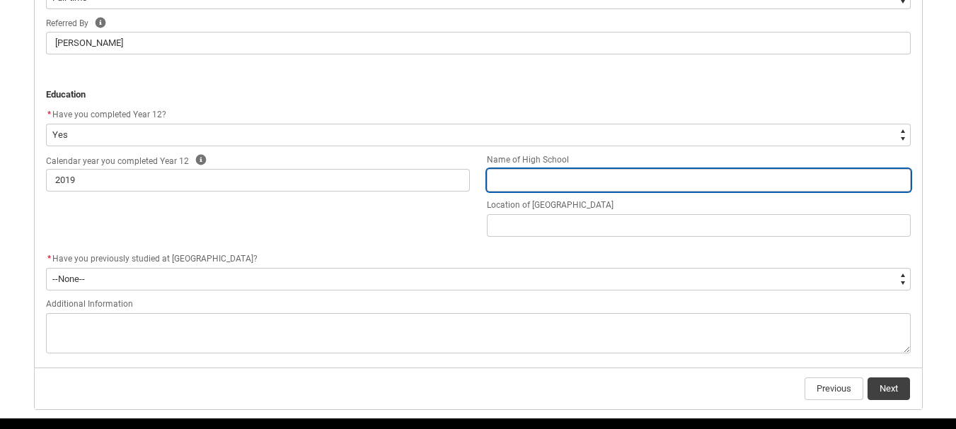
click at [535, 187] on input "REDU_Application_Form_for_Applicant flow" at bounding box center [699, 180] width 424 height 23
type lightning-primitive-input-simple "N"
type input "N"
type lightning-primitive-input-simple "Na"
type input "Na"
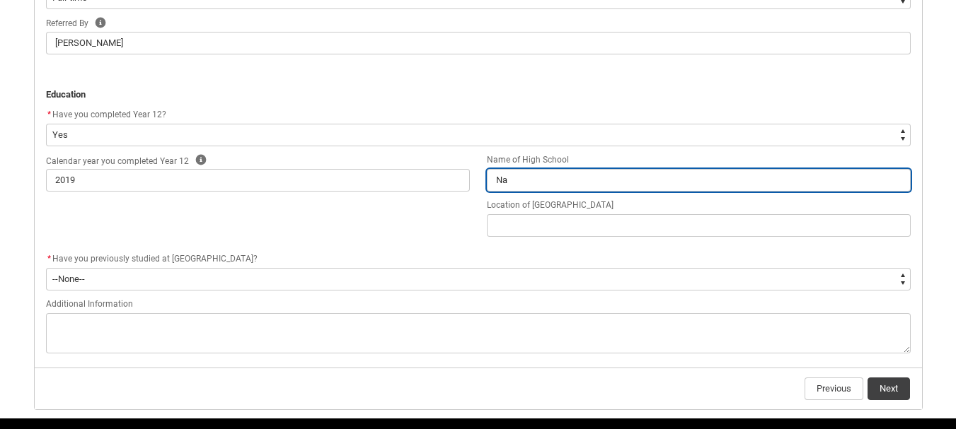
type lightning-primitive-input-simple "Nar"
type input "Nar"
type lightning-primitive-input-simple "Narr"
type input "Narr"
type lightning-primitive-input-simple "Narra"
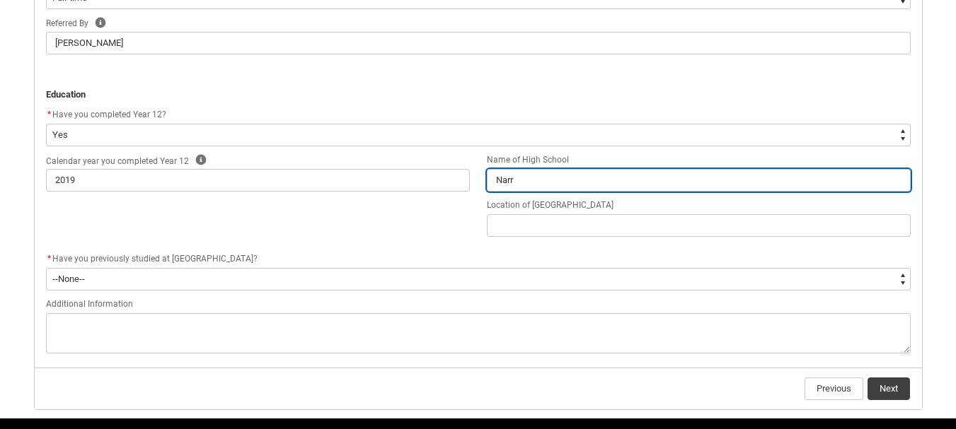
type input "Narra"
type lightning-primitive-input-simple "Narrab"
type input "Narrab"
type lightning-primitive-input-simple "Narrabu"
type input "Narrabu"
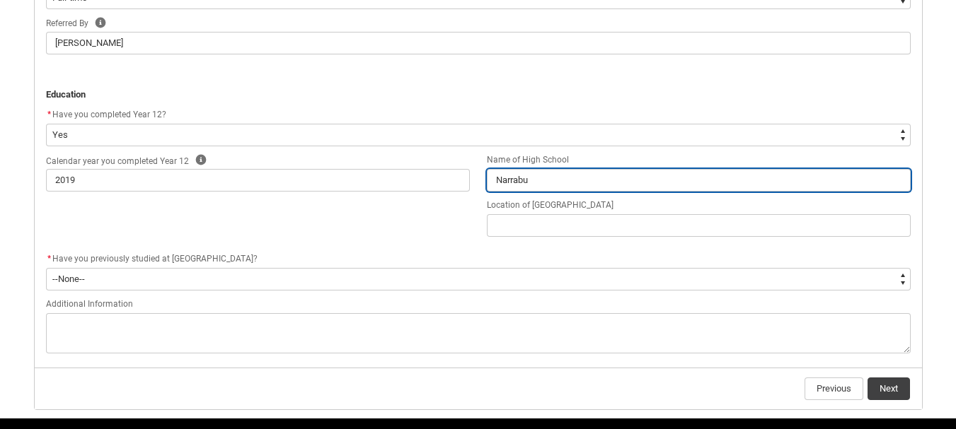
type lightning-primitive-input-simple "Narrabun"
type input "Narrabun"
type lightning-primitive-input-simple "Narrabund"
type input "Narrabund"
type lightning-primitive-input-simple "Narrabunda"
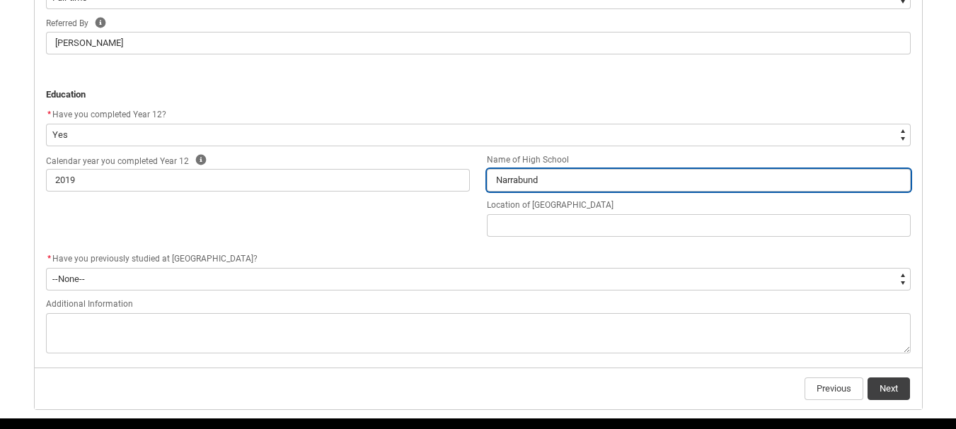
type input "Narrabunda"
type lightning-primitive-input-simple "Narrabunda"
type input "Narrabunda"
type lightning-primitive-input-simple "Narrabundah"
type input "Narrabundah"
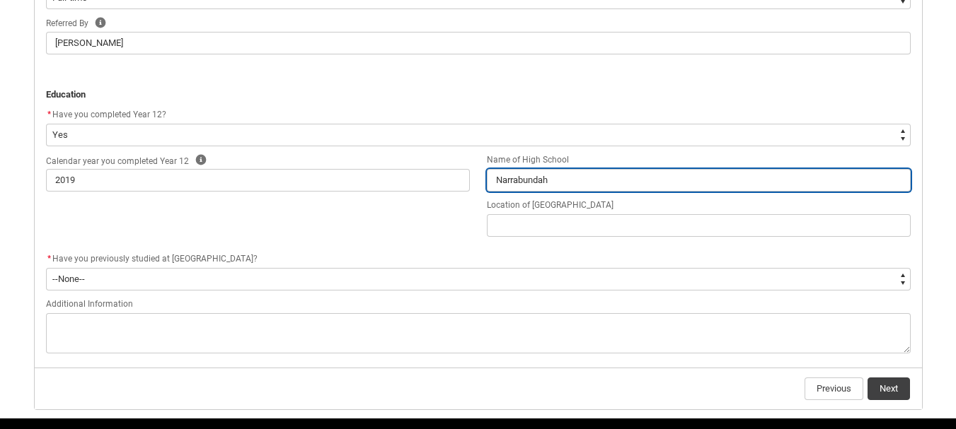
click at [529, 173] on input "Narrabundah" at bounding box center [699, 180] width 424 height 23
click at [525, 185] on input "Narrabundah" at bounding box center [699, 180] width 424 height 23
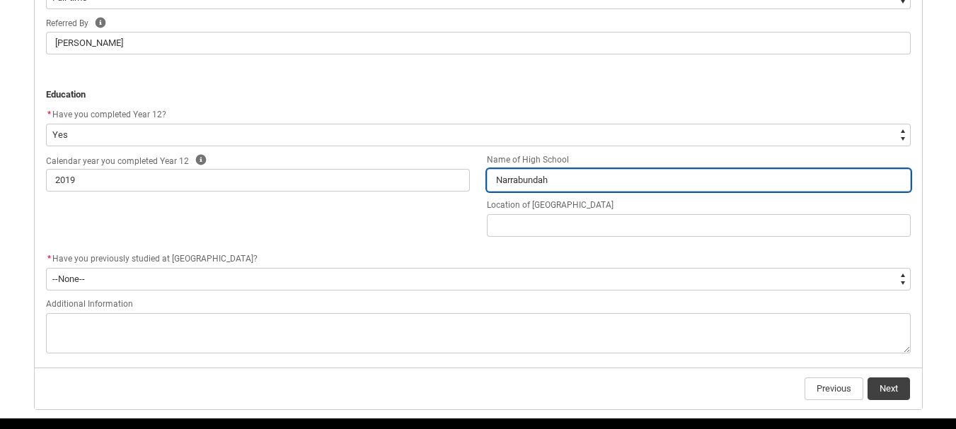
paste input "narrabundah college"
type lightning-primitive-input-simple "narrabundah college"
type input "narrabundah college"
click at [496, 182] on input "narrabundah college" at bounding box center [699, 180] width 424 height 23
type lightning-primitive-input-simple "arrabundah college"
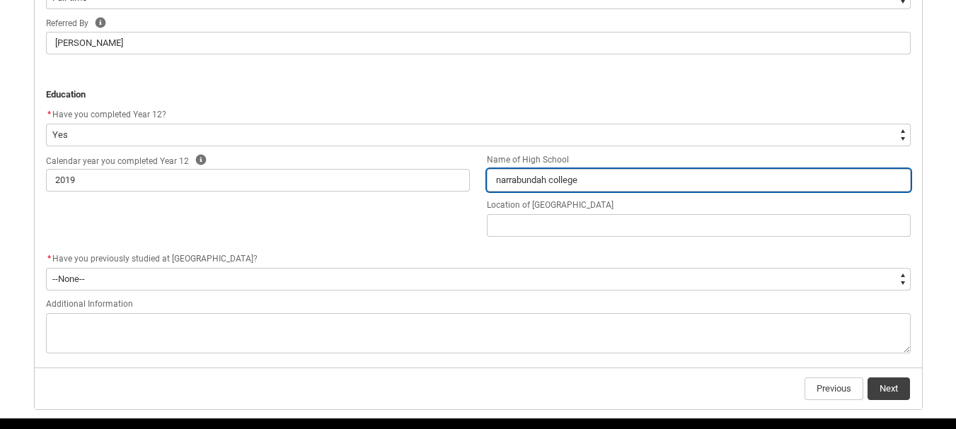
type input "arrabundah college"
type lightning-primitive-input-simple "Narrabundah college"
type input "Narrabundah college"
type lightning-primitive-input-simple "Narrabundah ollege"
type input "Narrabundah ollege"
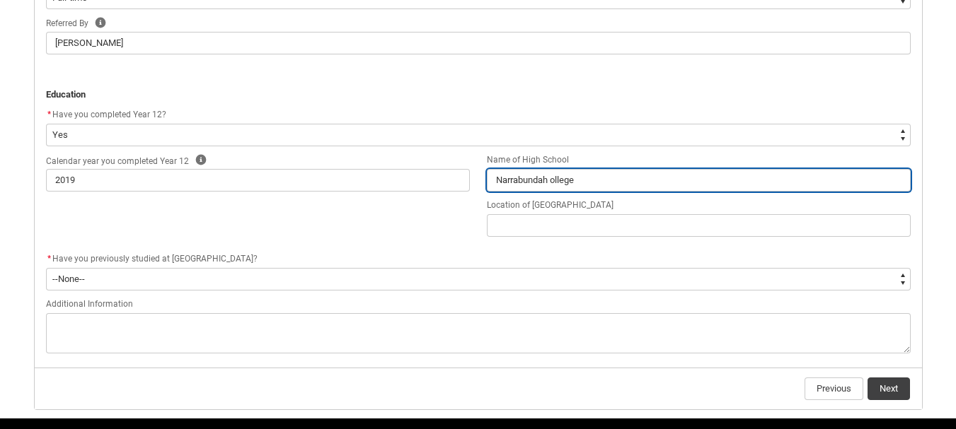
type lightning-primitive-input-simple "Narrabundah College"
type input "Narrabundah College"
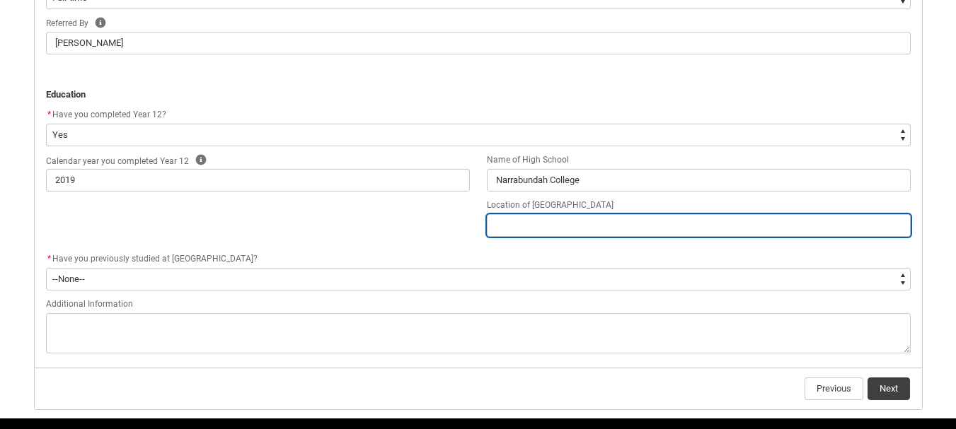
click at [547, 228] on input "REDU_Application_Form_for_Applicant flow" at bounding box center [699, 225] width 424 height 23
type lightning-primitive-input-simple "C"
type input "C"
type lightning-primitive-input-simple "Ca"
type input "Ca"
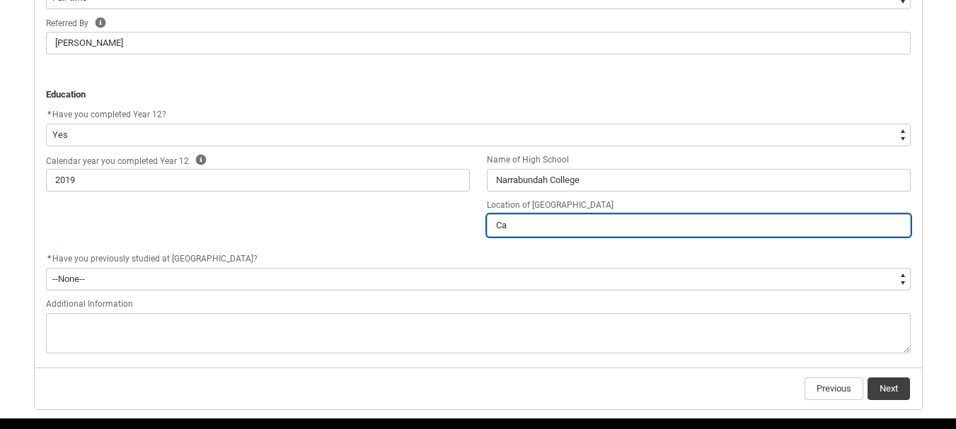
type lightning-primitive-input-simple "Can"
type input "Can"
type lightning-primitive-input-simple "Canb"
type input "Canb"
type lightning-primitive-input-simple "Canbe"
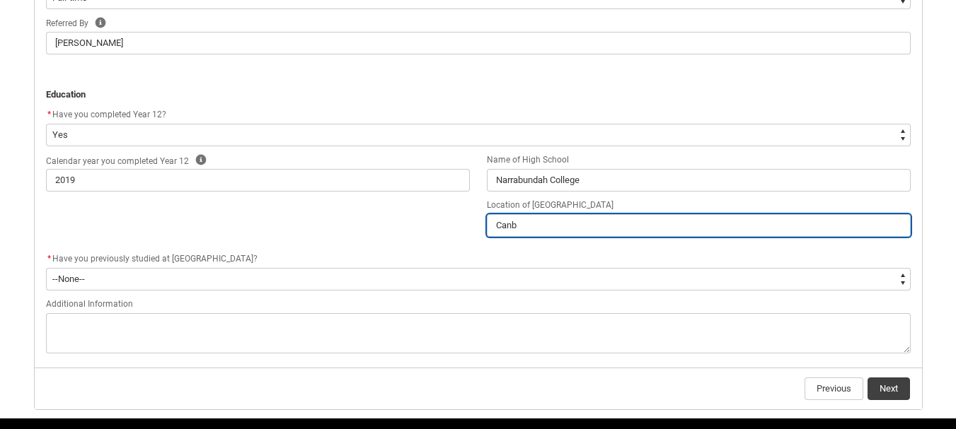
type input "Canbe"
type lightning-primitive-input-simple "Canber"
type input "Canber"
type lightning-primitive-input-simple "Canberr"
type input "Canberr"
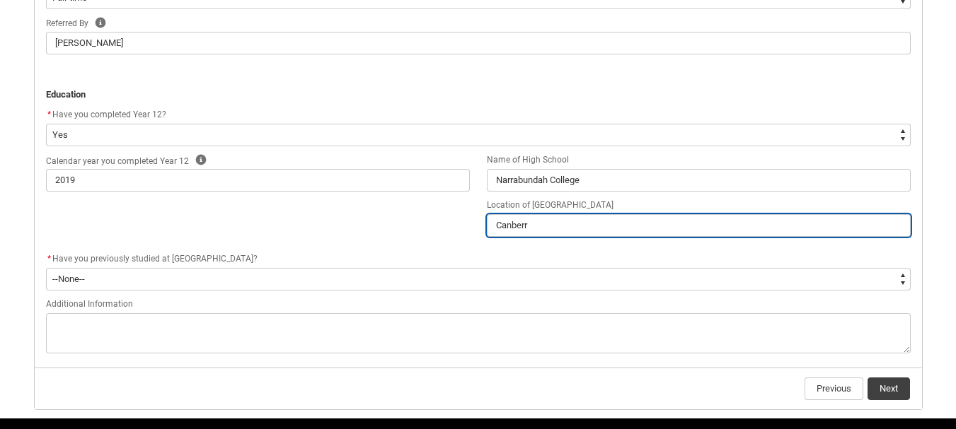
type lightning-primitive-input-simple "Canberra"
type input "Canberra"
type lightning-primitive-input-simple "Canberra"
type input "Canberra"
type lightning-primitive-input-simple "Canberra A"
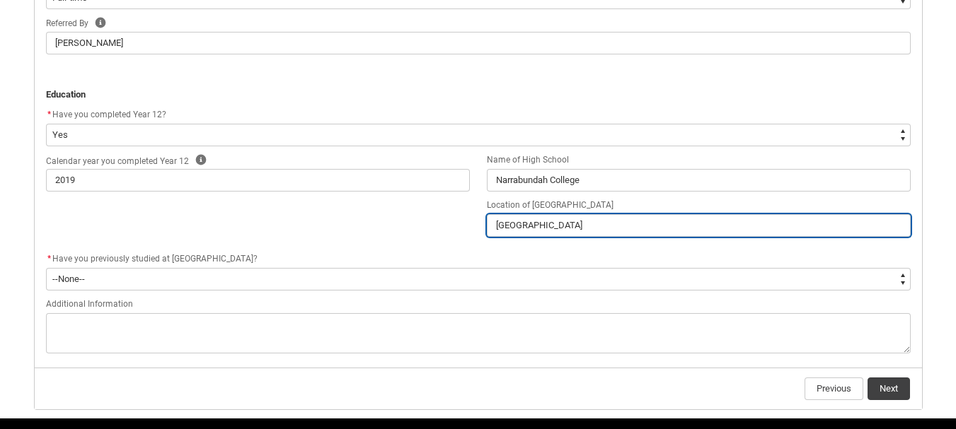
type input "Canberra A"
type lightning-primitive-input-simple "Canberra AC"
type input "Canberra AC"
type lightning-primitive-input-simple "Canberra ACT"
type input "Canberra ACT"
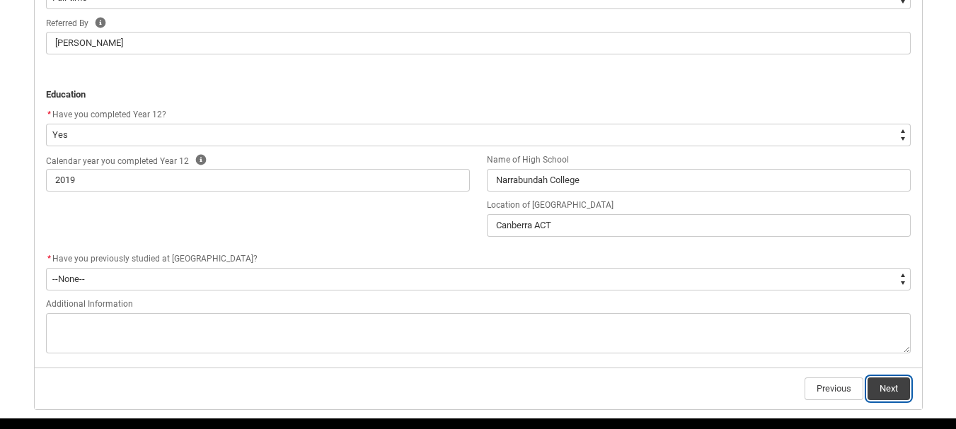
click at [894, 387] on button "Next" at bounding box center [888, 389] width 42 height 23
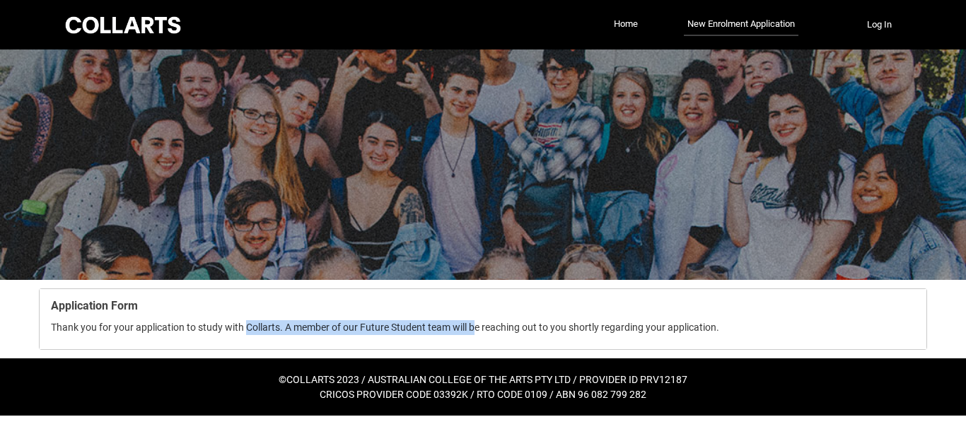
drag, startPoint x: 247, startPoint y: 328, endPoint x: 473, endPoint y: 342, distance: 226.9
click at [473, 342] on flowruntime-lwc-body "Application Form Thank you for your application to study with Collarts. A membe…" at bounding box center [483, 319] width 887 height 60
drag, startPoint x: 374, startPoint y: 322, endPoint x: 601, endPoint y: 342, distance: 228.0
click at [601, 342] on flowruntime-lwc-body "Application Form Thank you for your application to study with Collarts. A membe…" at bounding box center [483, 319] width 887 height 60
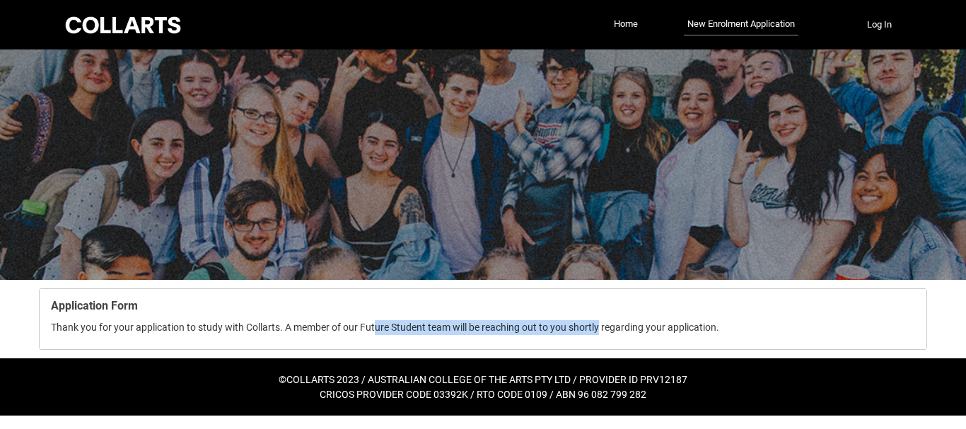
click at [601, 342] on flowruntime-lwc-body "Application Form Thank you for your application to study with Collarts. A membe…" at bounding box center [483, 319] width 887 height 60
